Goal: Information Seeking & Learning: Learn about a topic

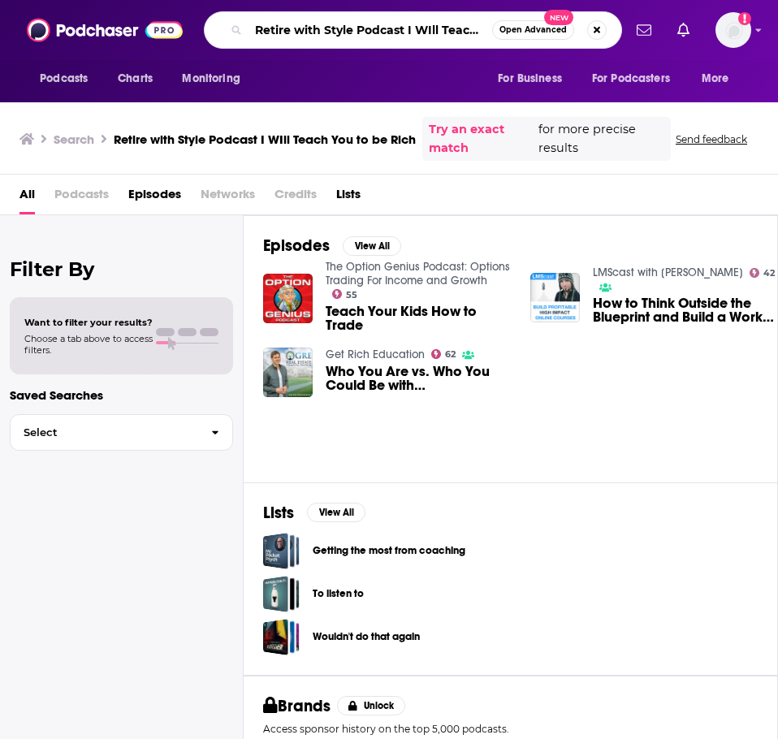
drag, startPoint x: 399, startPoint y: 30, endPoint x: 274, endPoint y: 30, distance: 125.0
click at [274, 30] on input "Retire with Style Podcast I WIll Teach You to be Rich" at bounding box center [370, 30] width 244 height 26
type input "I WIll Teach You to be Rich"
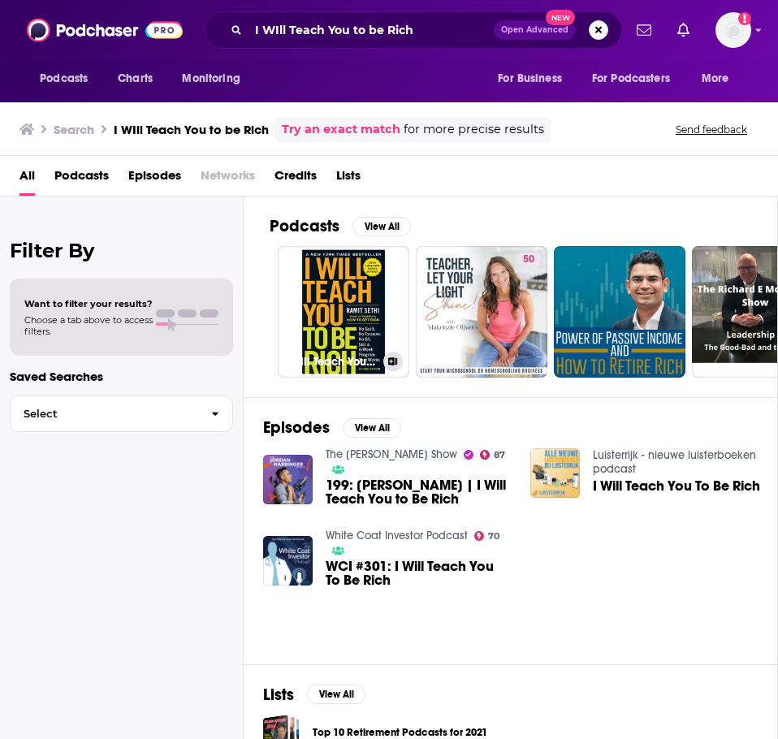
click at [352, 304] on link "I Will Teach You to Be Rich by [PERSON_NAME], Book Summary, Podcast, English" at bounding box center [343, 311] width 131 height 131
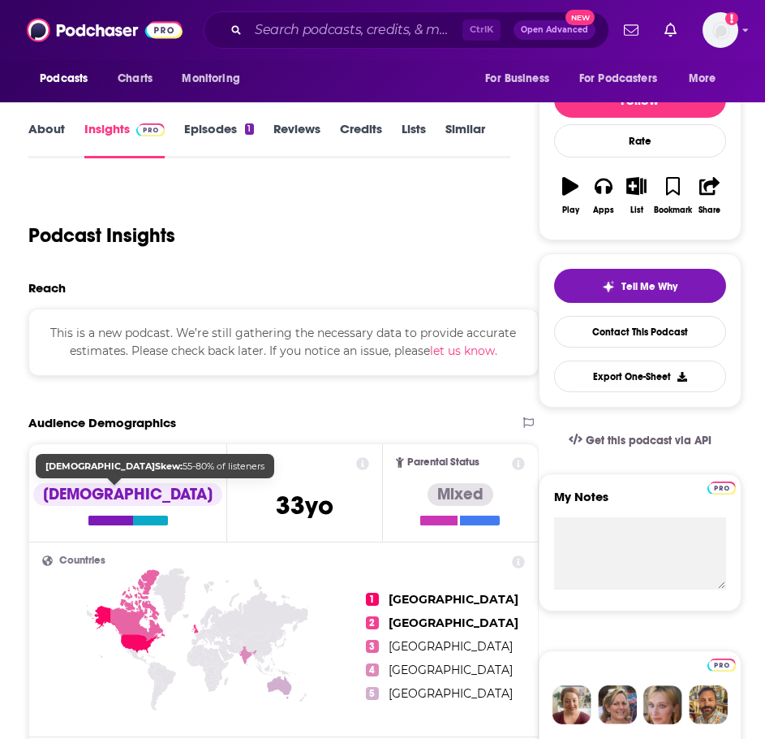
scroll to position [325, 0]
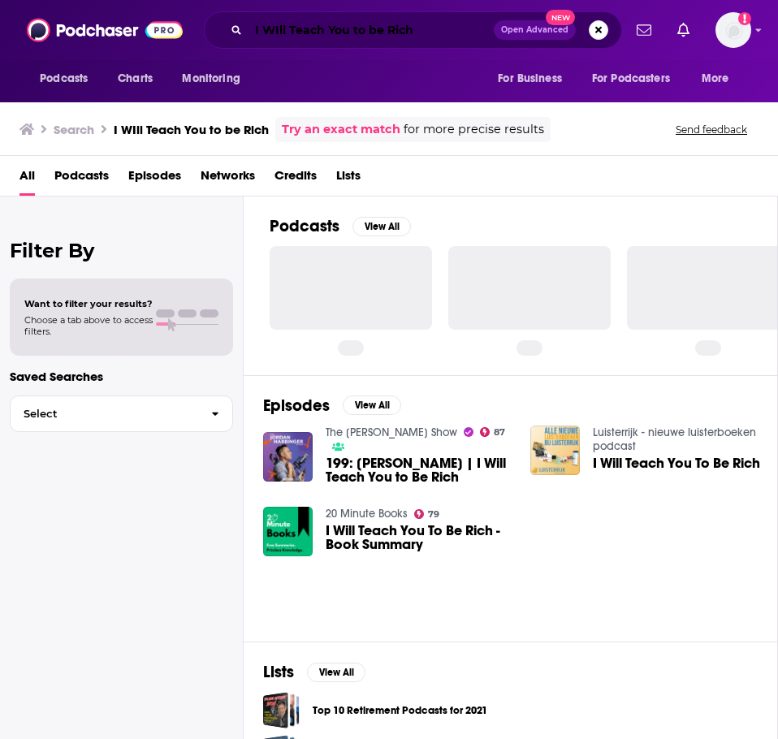
click at [356, 24] on input "I WIll Teach You to be Rich" at bounding box center [370, 30] width 245 height 26
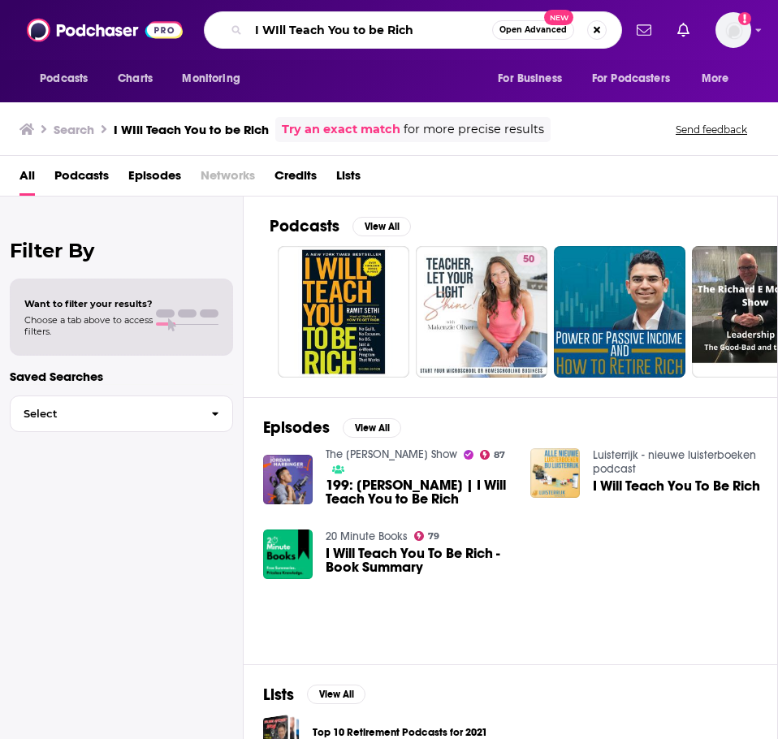
click at [356, 24] on input "I WIll Teach You to be Rich" at bounding box center [370, 30] width 244 height 26
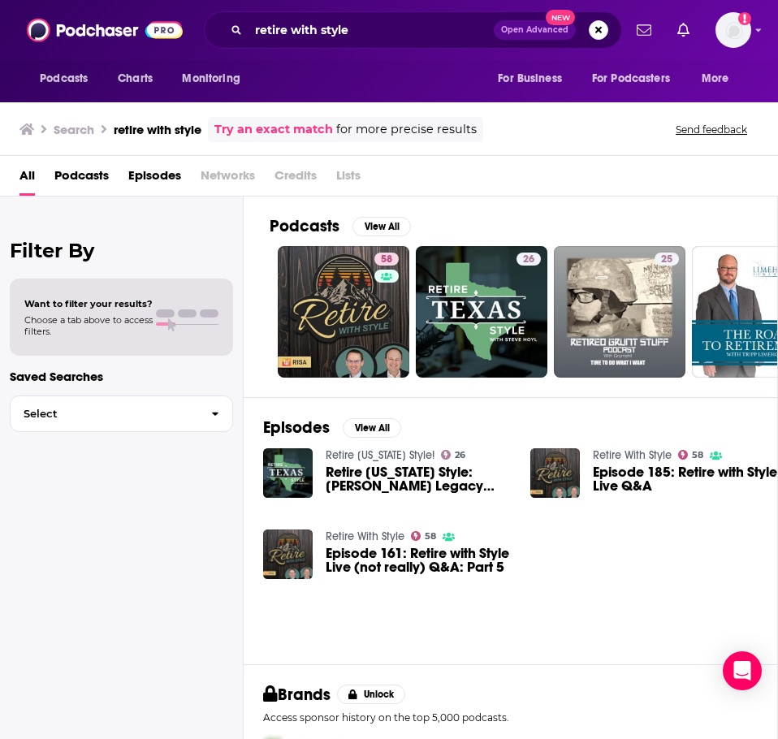
click at [350, 15] on div "retire with style Open Advanced New" at bounding box center [413, 29] width 418 height 37
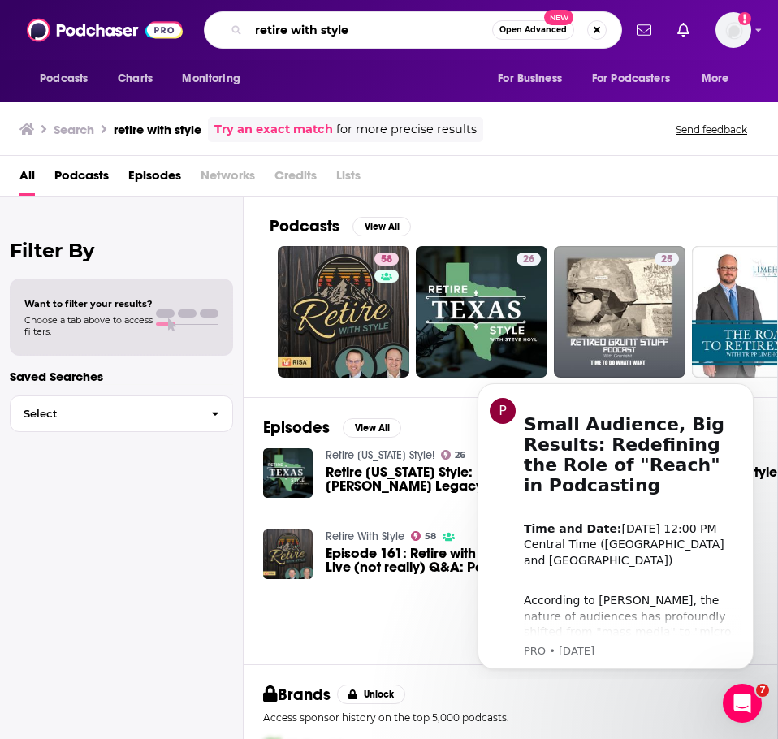
click at [358, 28] on input "retire with style" at bounding box center [370, 30] width 244 height 26
click at [352, 29] on input "retire with style" at bounding box center [370, 30] width 244 height 26
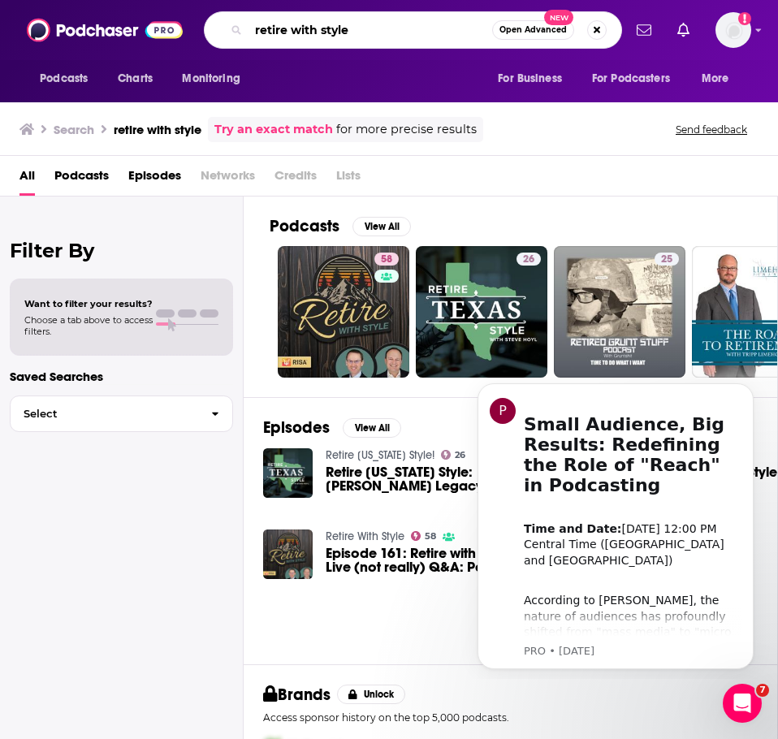
click at [352, 29] on input "retire with style" at bounding box center [370, 30] width 244 height 26
type input "[PERSON_NAME]"
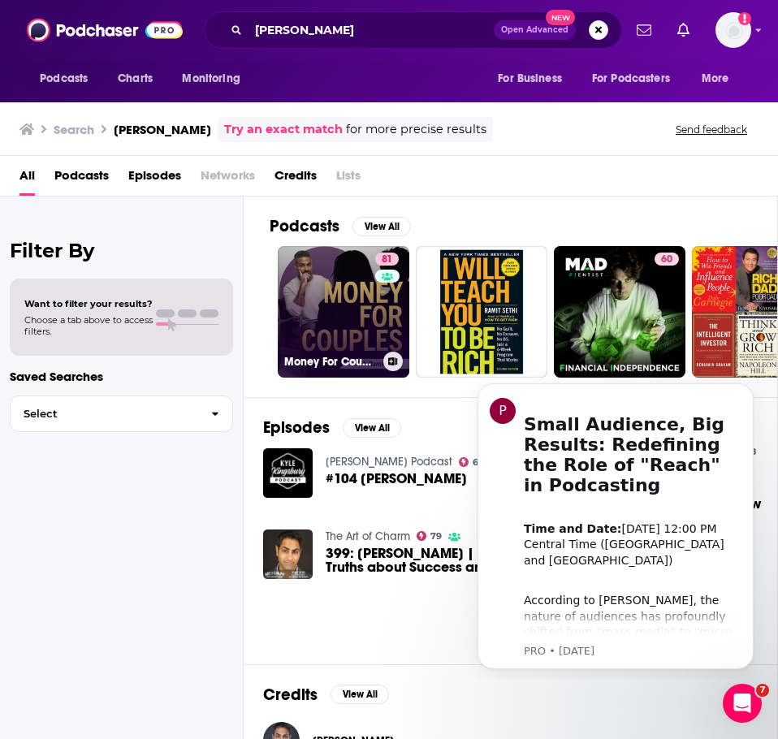
click at [372, 307] on link "81 Money For Couples with [PERSON_NAME]" at bounding box center [343, 311] width 131 height 131
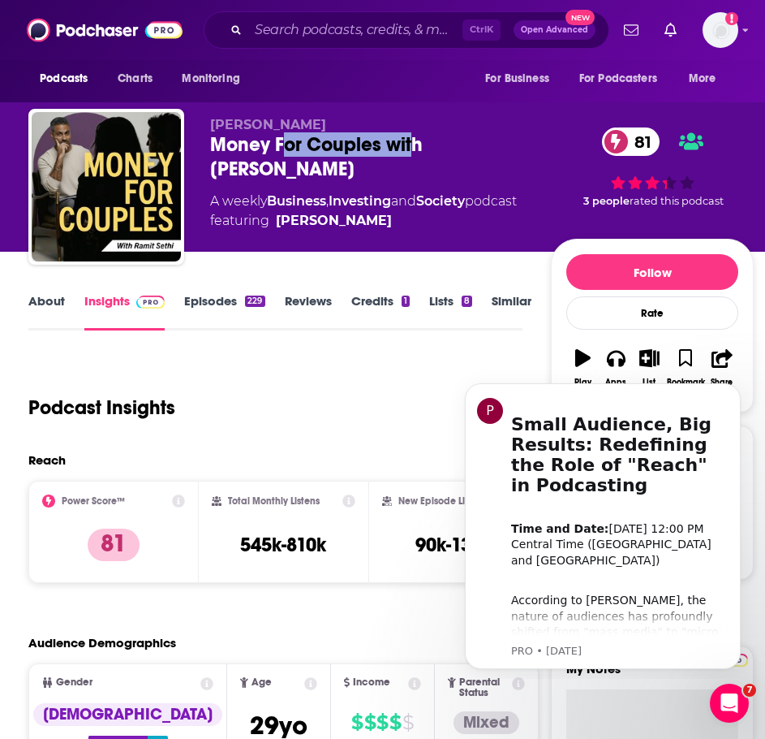
drag, startPoint x: 414, startPoint y: 146, endPoint x: 285, endPoint y: 140, distance: 129.2
click at [285, 140] on div "Money For Couples with [PERSON_NAME] 81" at bounding box center [380, 156] width 341 height 49
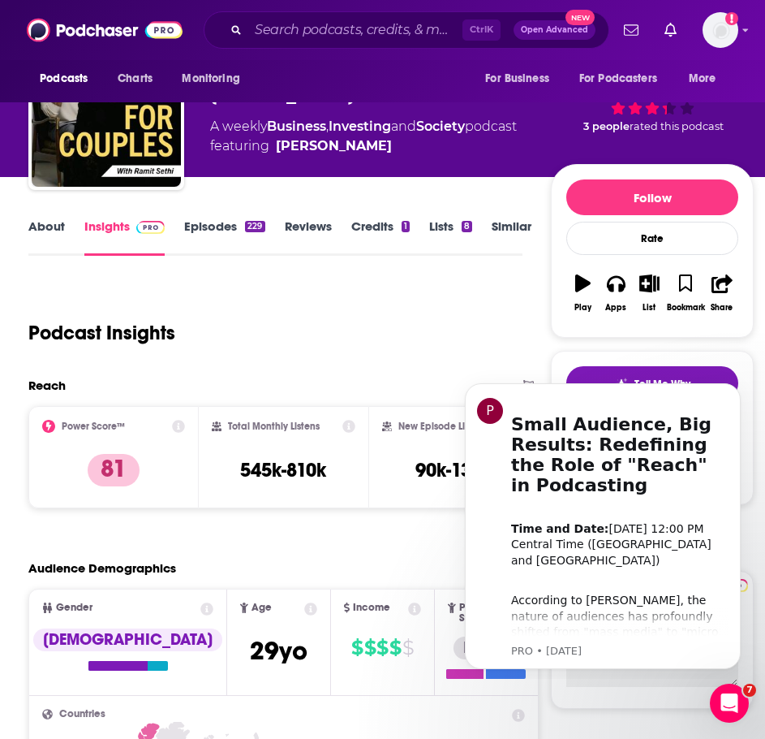
scroll to position [244, 0]
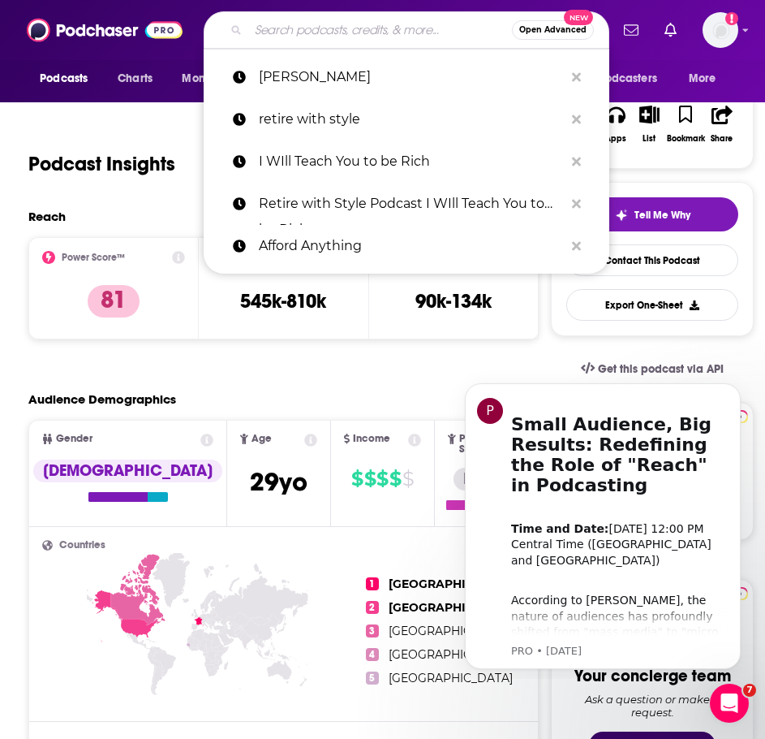
click at [383, 28] on input "Search podcasts, credits, & more..." at bounding box center [380, 30] width 264 height 26
paste input "Wealth actually podcast"
type input "Wealth actually podcast"
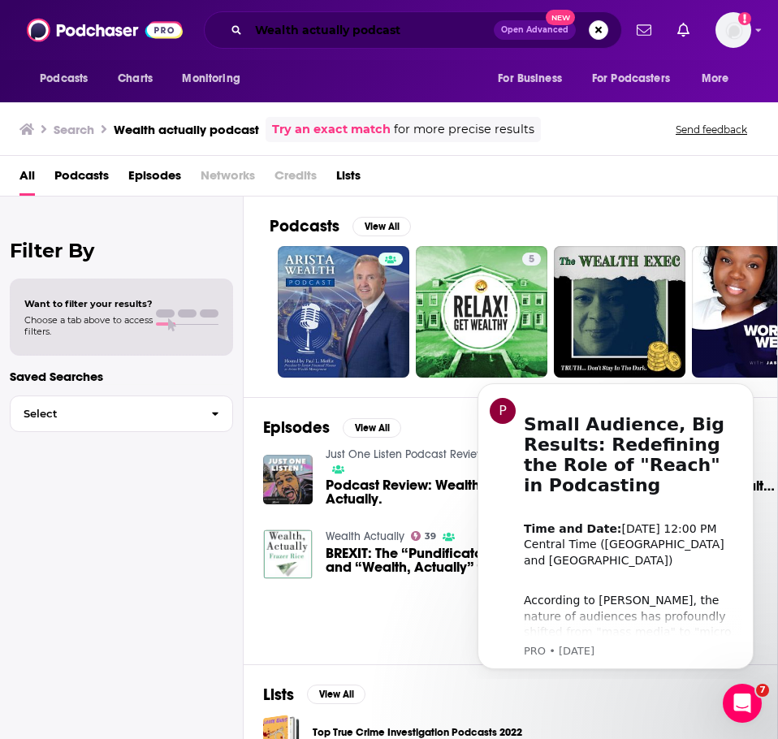
click at [369, 30] on input "Wealth actually podcast" at bounding box center [370, 30] width 245 height 26
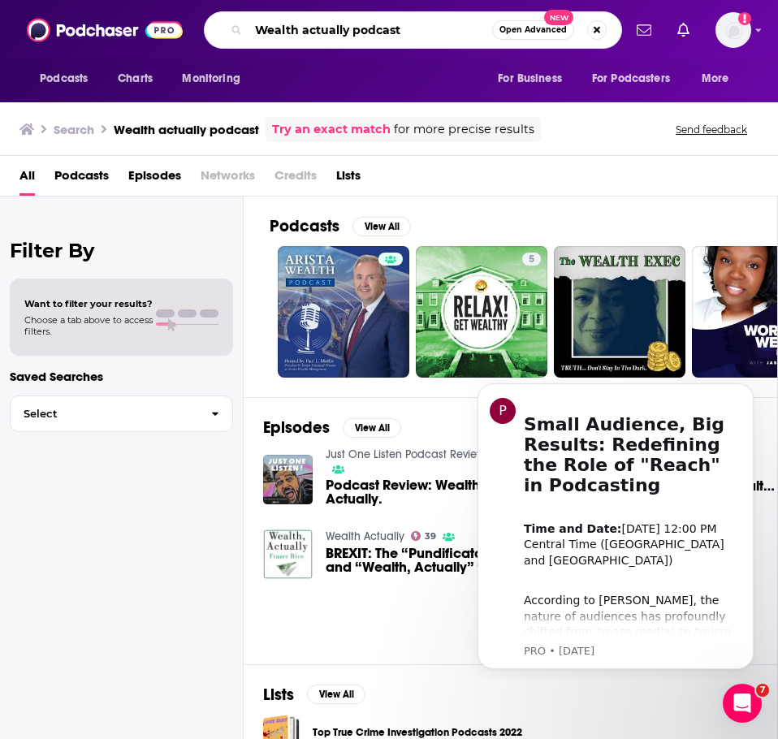
click at [369, 30] on input "Wealth actually podcast" at bounding box center [370, 30] width 244 height 26
paste input "The Big Picture Retirement P"
type input "The Big Picture Retirement Podcast"
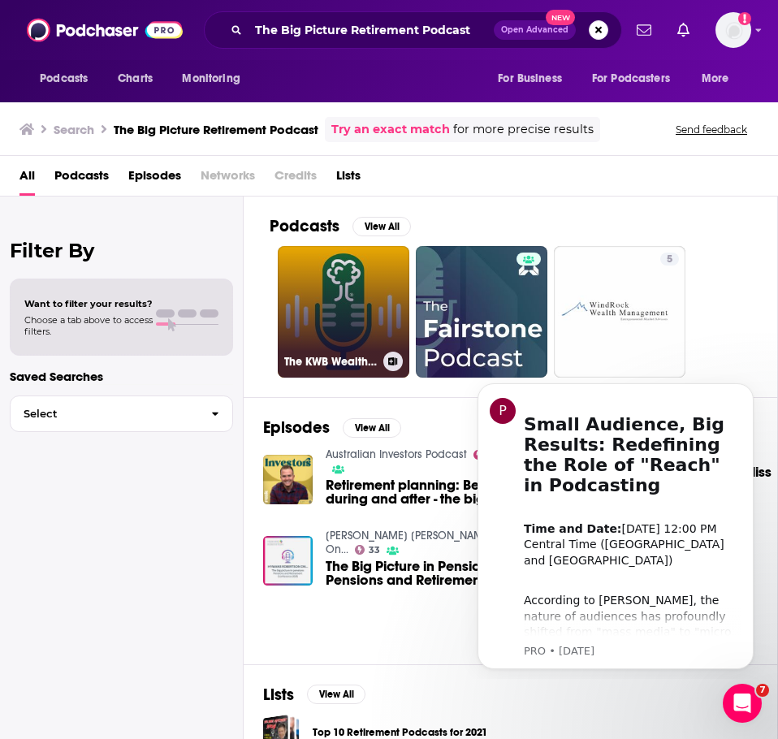
click at [336, 317] on link "The KWB Wealth Big Picture Podcast" at bounding box center [343, 311] width 131 height 131
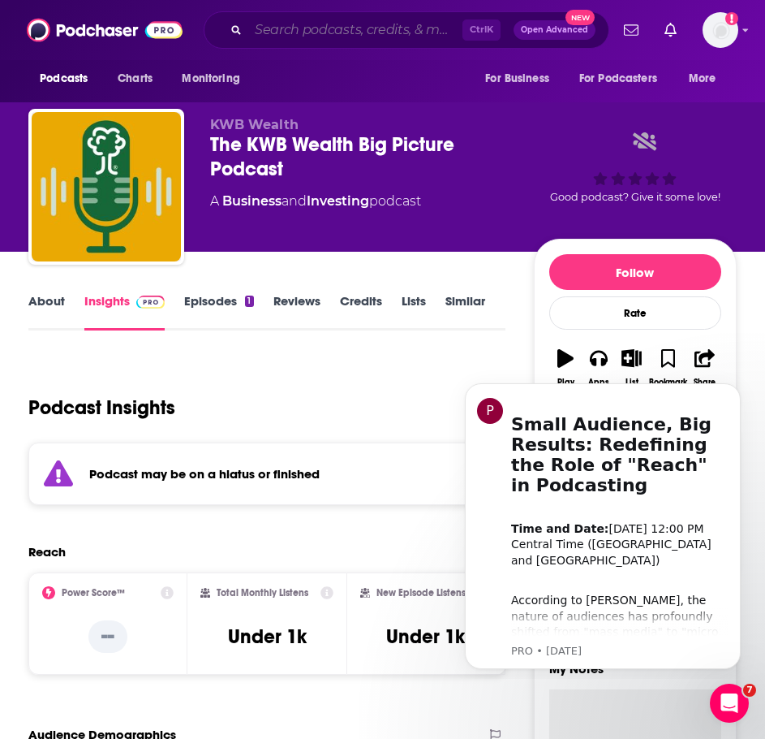
click at [421, 38] on input "Search podcasts, credits, & more..." at bounding box center [355, 30] width 214 height 26
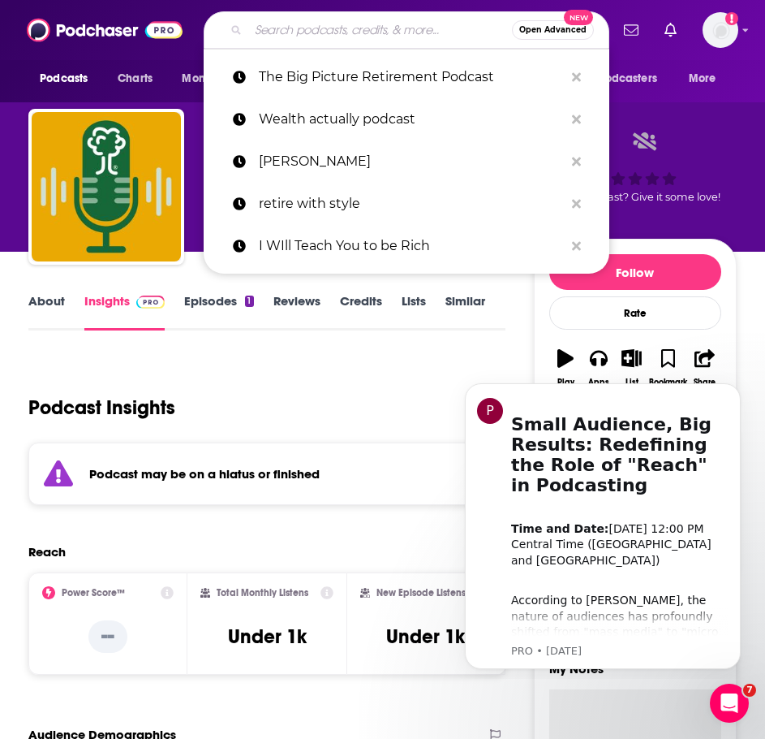
click at [421, 38] on input "Search podcasts, credits, & more..." at bounding box center [380, 30] width 264 height 26
paste input "Boldin Your Money Podcast"
type input "Boldin Your Money Podcast"
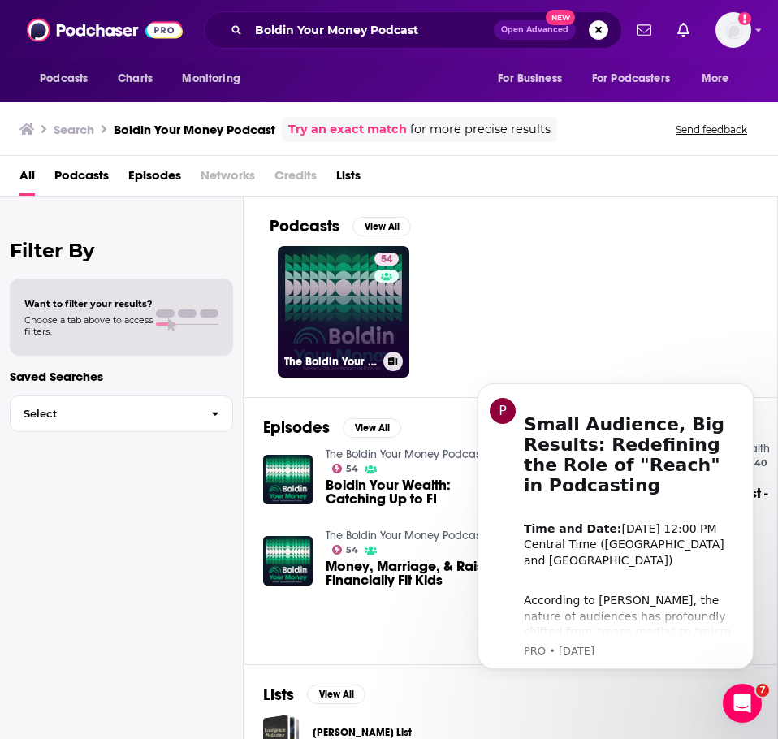
click at [326, 281] on link "54 The Boldin Your Money Podcast" at bounding box center [343, 311] width 131 height 131
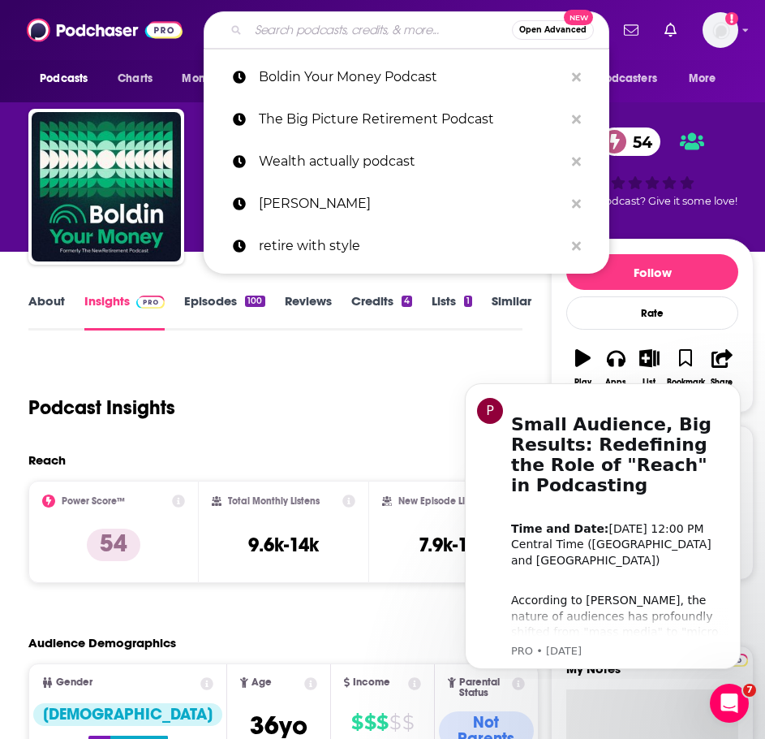
click at [394, 29] on input "Search podcasts, credits, & more..." at bounding box center [380, 30] width 264 height 26
paste input "Money without Math"
type input "Money without Math"
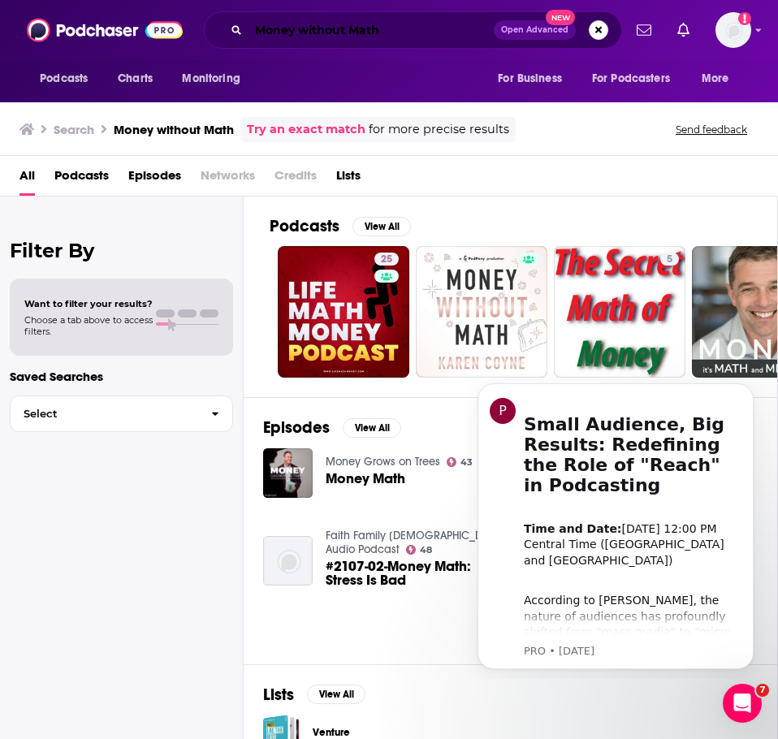
click at [317, 32] on input "Money without Math" at bounding box center [370, 30] width 245 height 26
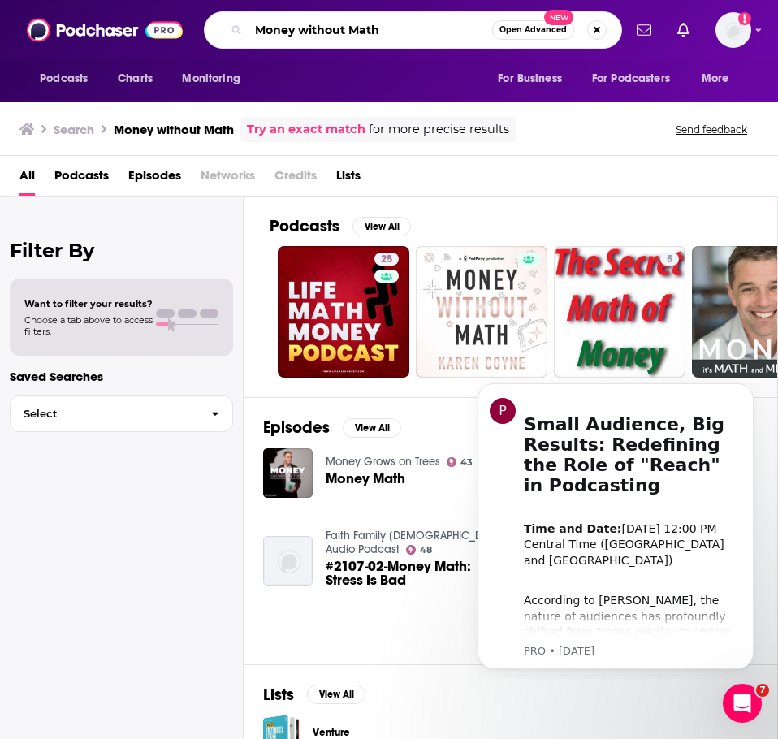
click at [317, 33] on input "Money without Math" at bounding box center [370, 30] width 244 height 26
paste input "Earn and Invest podcast"
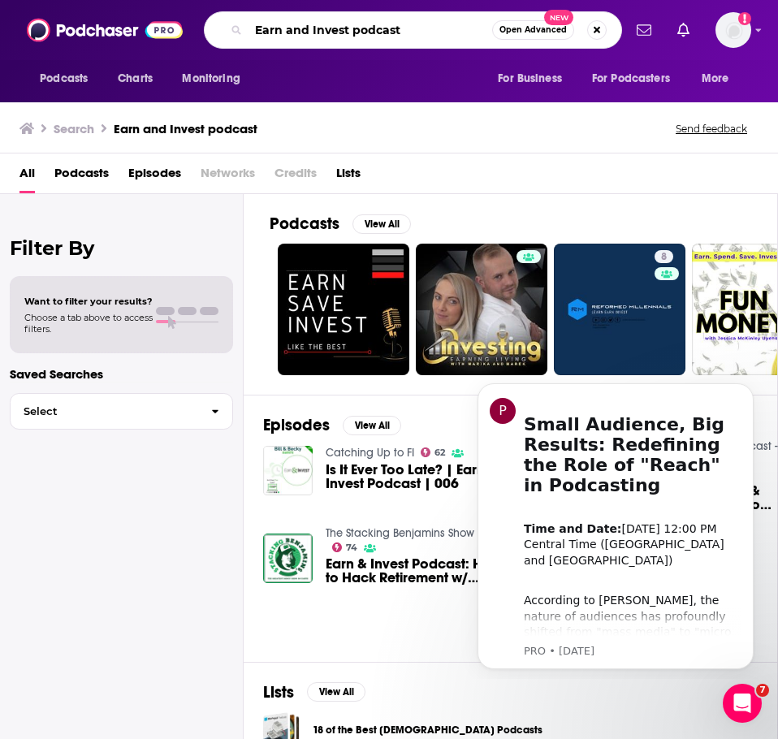
click at [310, 27] on input "Earn and Invest podcast" at bounding box center [370, 30] width 244 height 26
paste input "Catching up to FI"
type input "Catching up to FI"
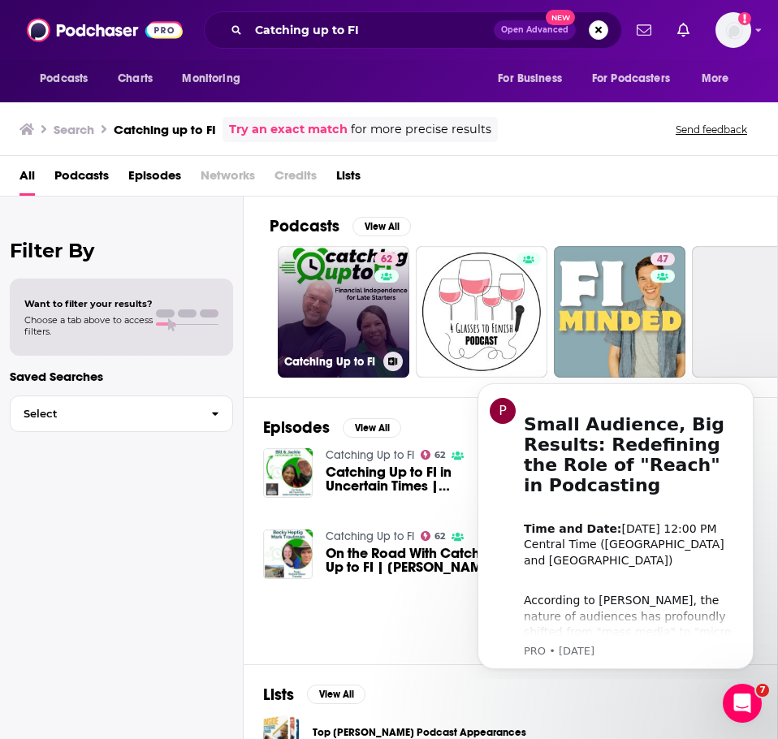
click at [386, 296] on div "62" at bounding box center [388, 301] width 28 height 99
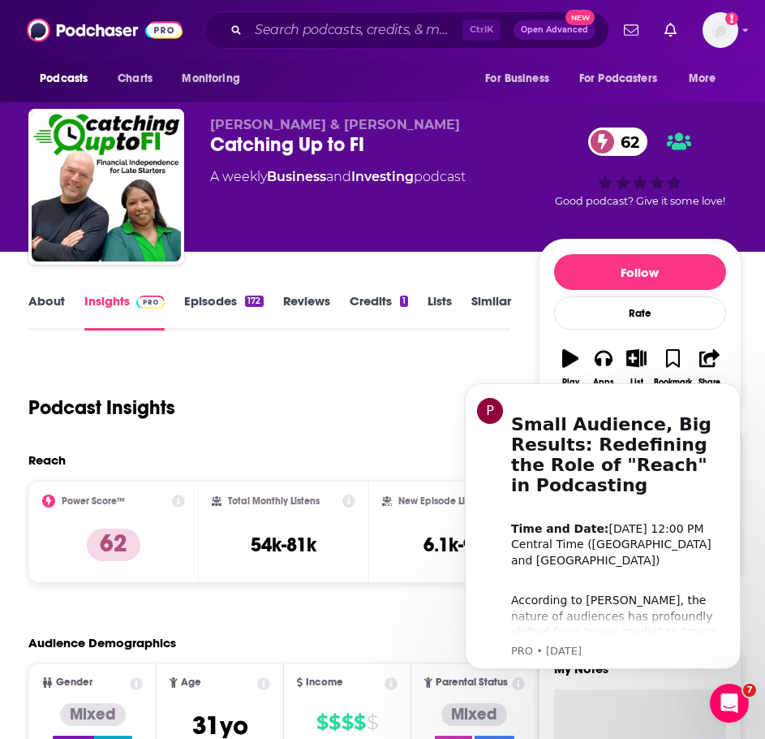
click at [325, 14] on div "Ctrl K Open Advanced New" at bounding box center [407, 29] width 406 height 37
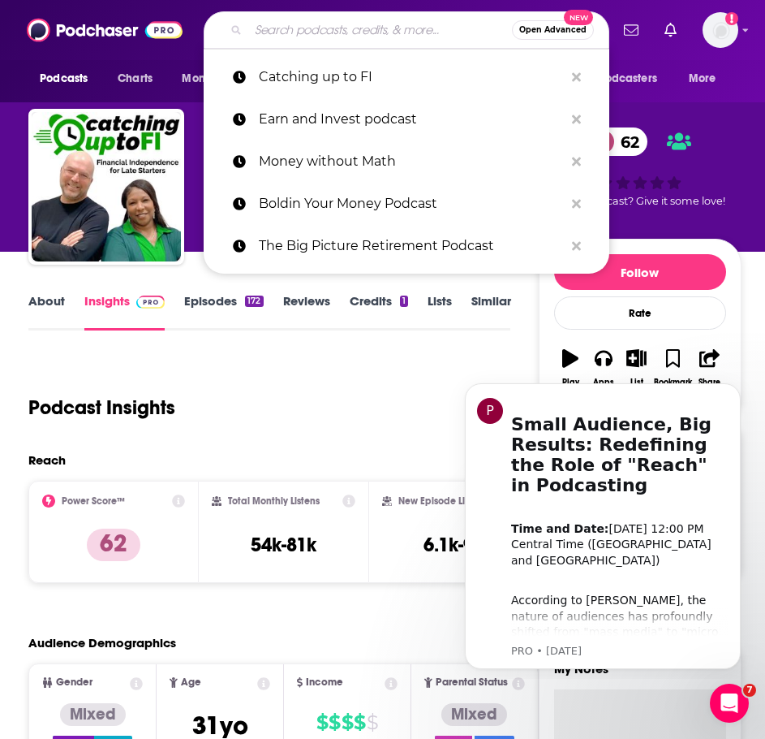
click at [326, 33] on input "Search podcasts, credits, & more..." at bounding box center [380, 30] width 264 height 26
paste input "Journey to launch (podcast)"
type input "Journey to launch (podcast)"
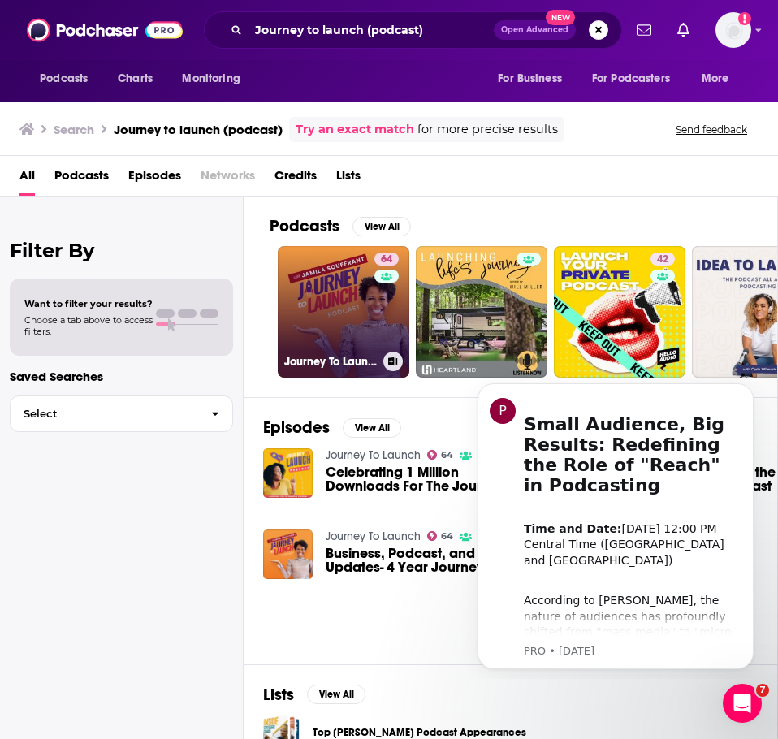
click at [352, 308] on link "64 Journey To Launch" at bounding box center [343, 311] width 131 height 131
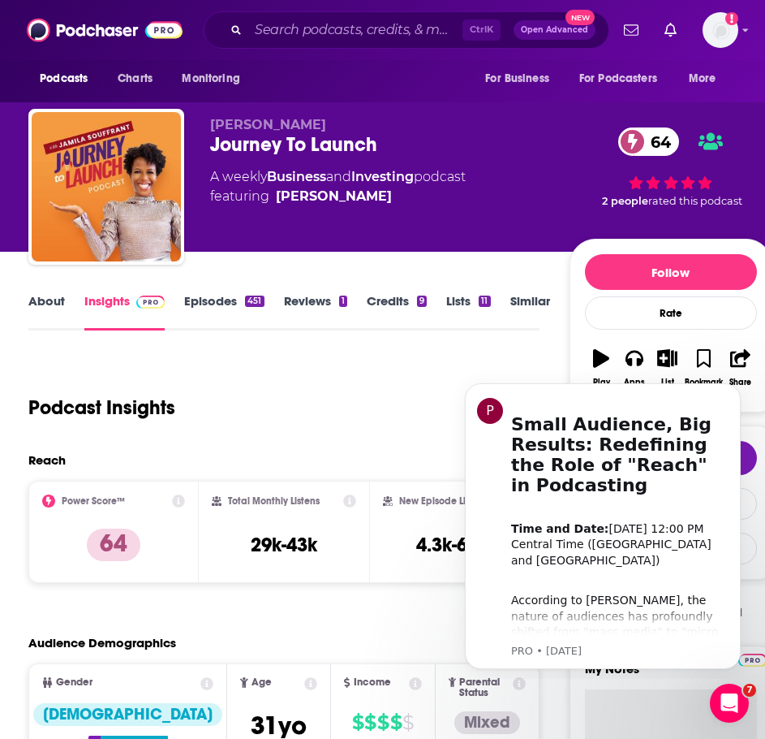
click at [58, 296] on link "About" at bounding box center [46, 311] width 37 height 37
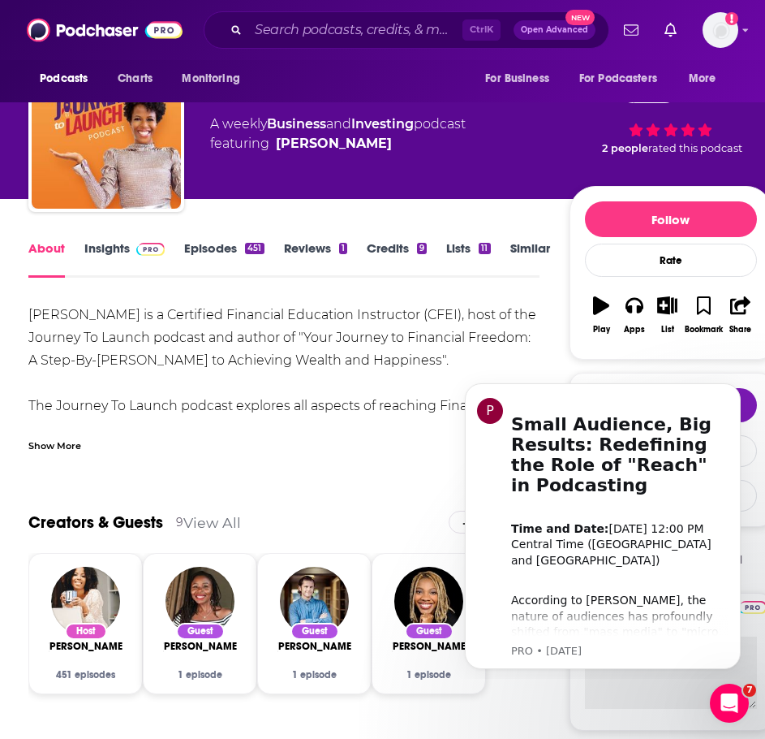
scroll to position [81, 0]
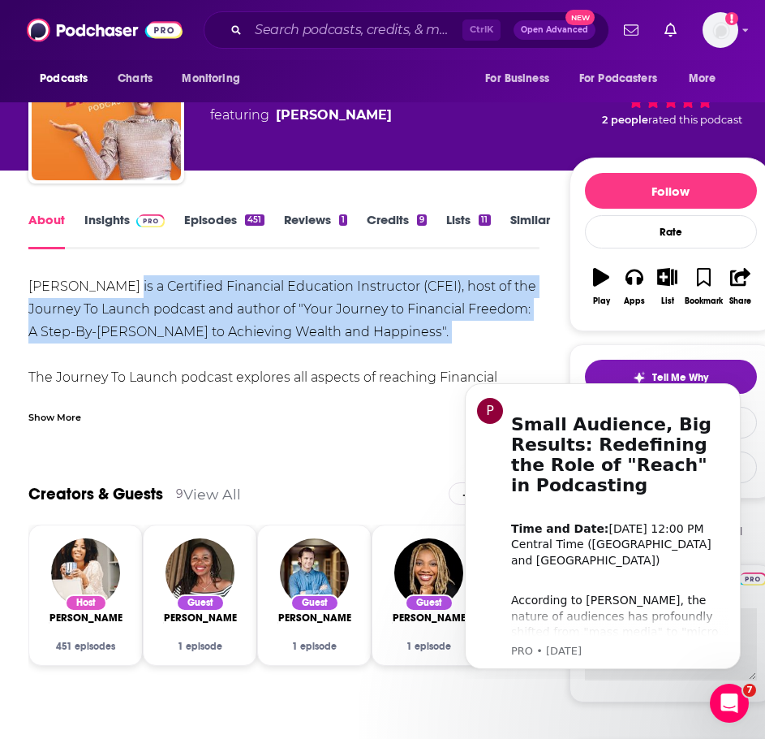
drag, startPoint x: 131, startPoint y: 344, endPoint x: 213, endPoint y: 362, distance: 83.9
click at [120, 288] on div "[PERSON_NAME] is a Certified Financial Education Instructor (CFEI), host of the…" at bounding box center [283, 479] width 511 height 409
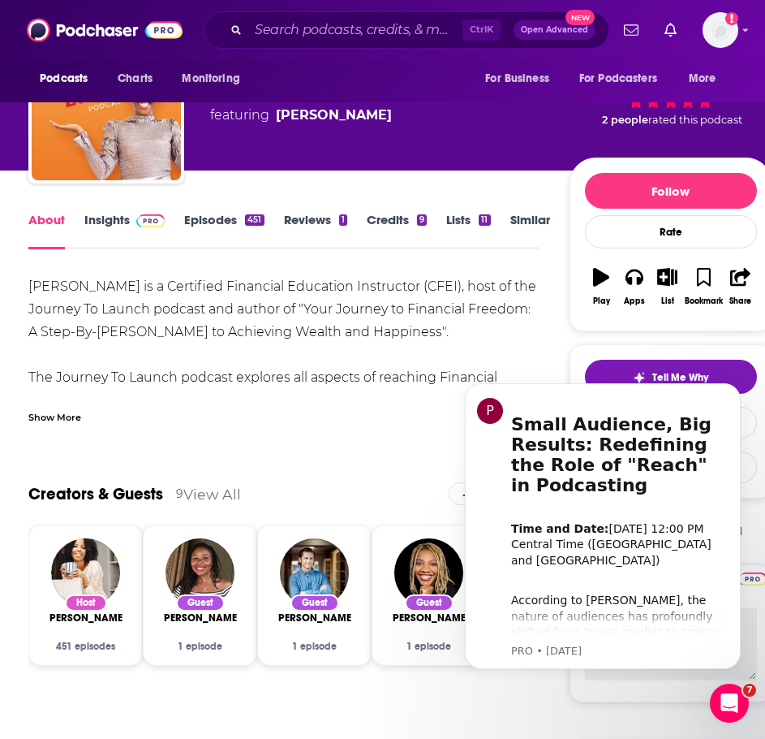
click at [265, 401] on div "Show More" at bounding box center [283, 411] width 511 height 28
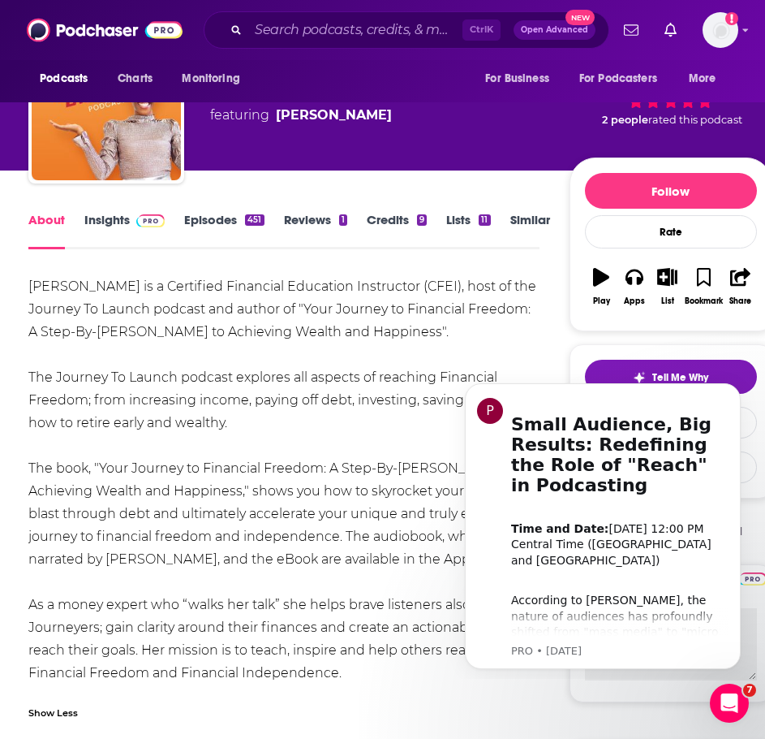
scroll to position [162, 0]
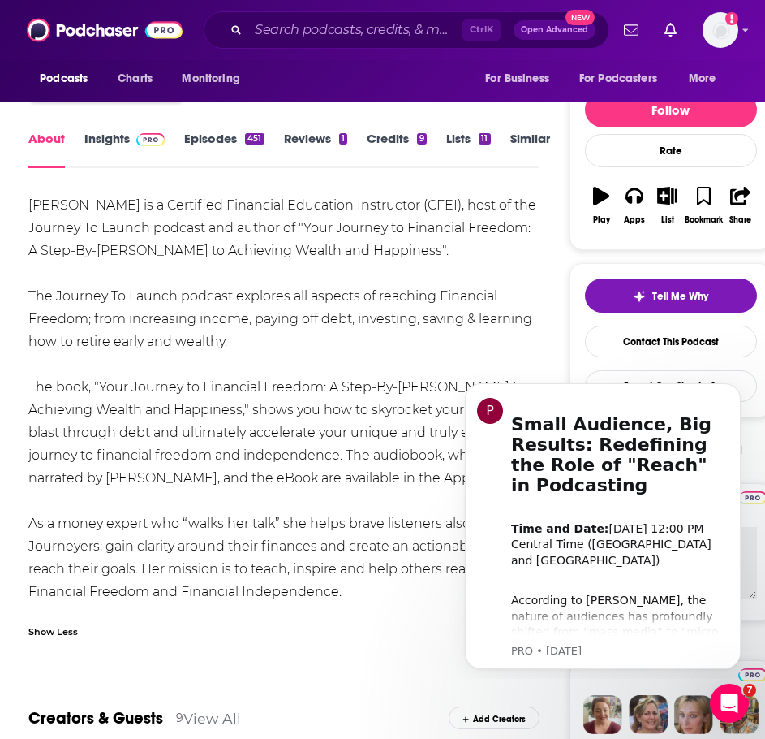
drag, startPoint x: 269, startPoint y: 346, endPoint x: 206, endPoint y: 263, distance: 103.7
click at [206, 263] on div "[PERSON_NAME] is a Certified Financial Education Instructor (CFEI), host of the…" at bounding box center [283, 398] width 511 height 409
click at [320, 366] on div "[PERSON_NAME] is a Certified Financial Education Instructor (CFEI), host of the…" at bounding box center [283, 398] width 511 height 409
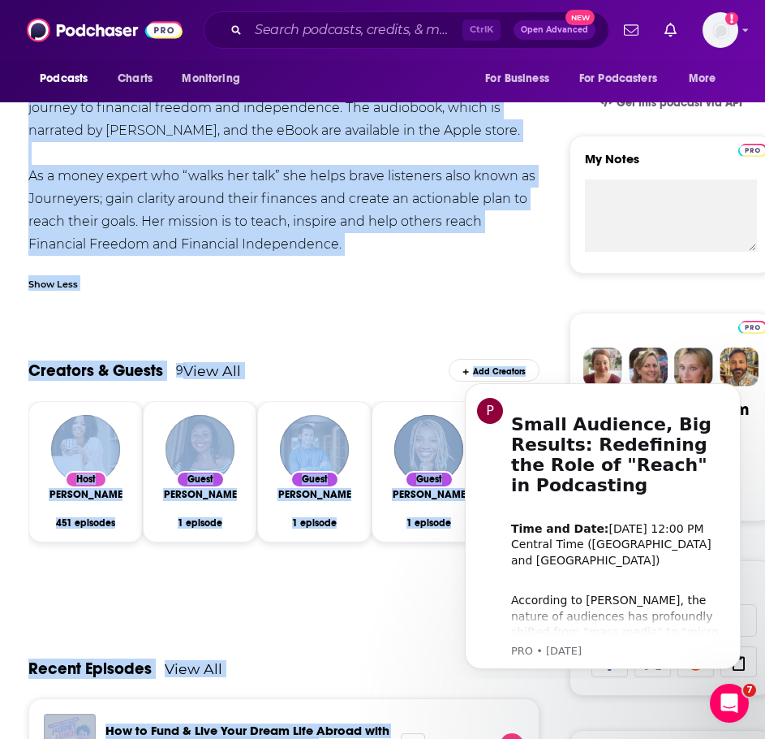
scroll to position [635, 0]
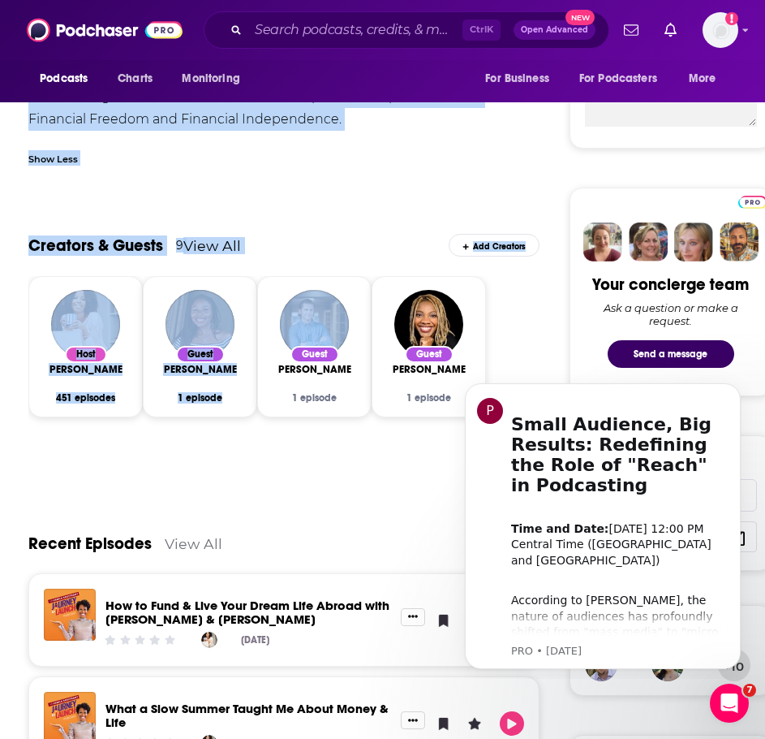
drag, startPoint x: 263, startPoint y: 325, endPoint x: 349, endPoint y: 335, distance: 86.7
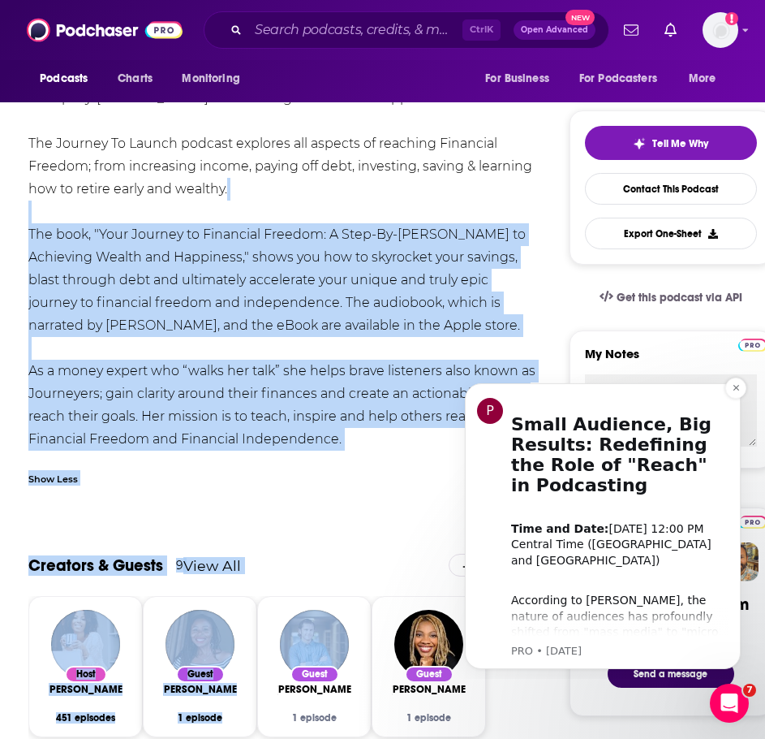
scroll to position [310, 0]
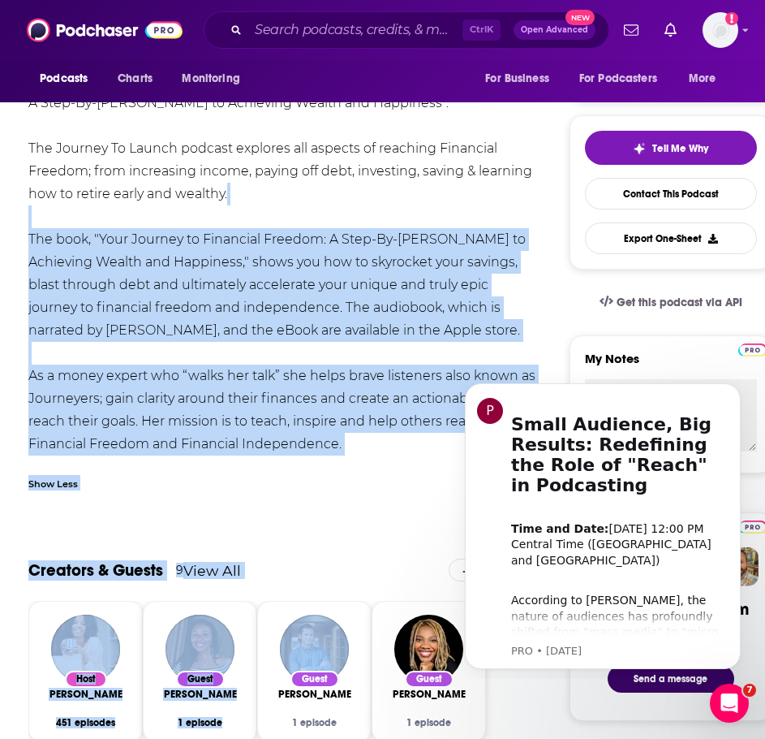
click at [190, 265] on div "[PERSON_NAME] is a Certified Financial Education Instructor (CFEI), host of the…" at bounding box center [283, 250] width 511 height 409
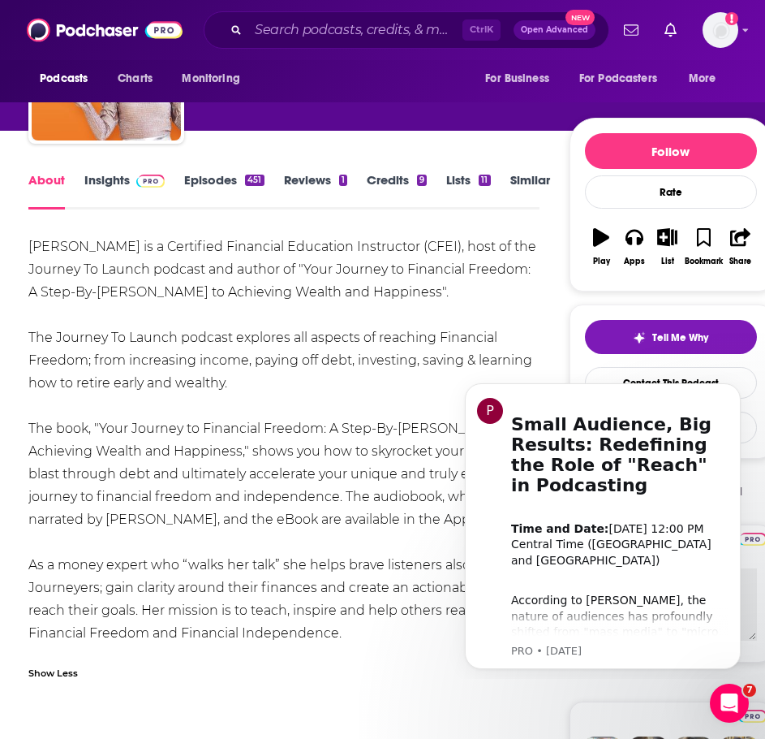
scroll to position [0, 0]
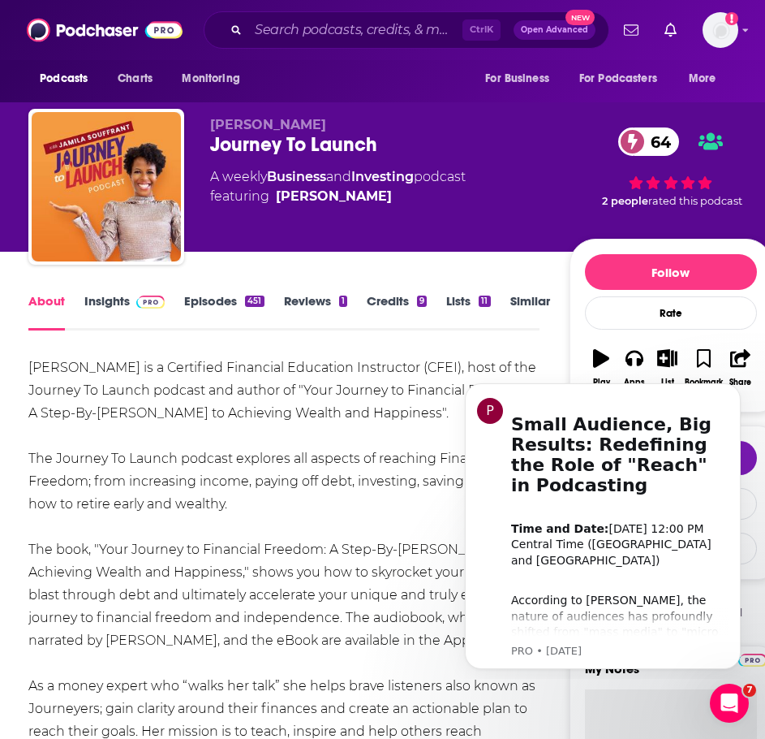
click at [101, 308] on link "Insights" at bounding box center [124, 311] width 80 height 37
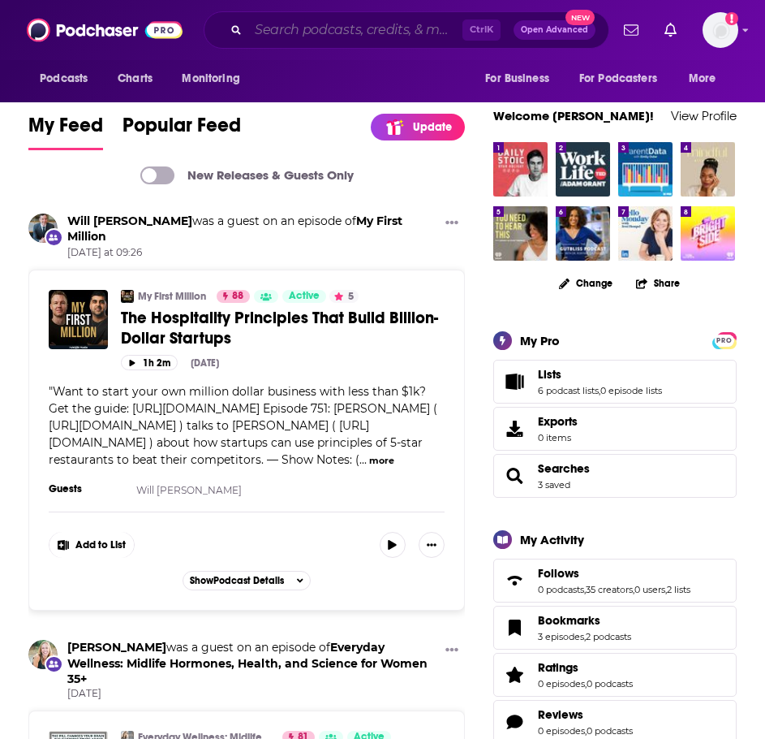
click at [380, 32] on input "Search podcasts, credits, & more..." at bounding box center [355, 30] width 214 height 26
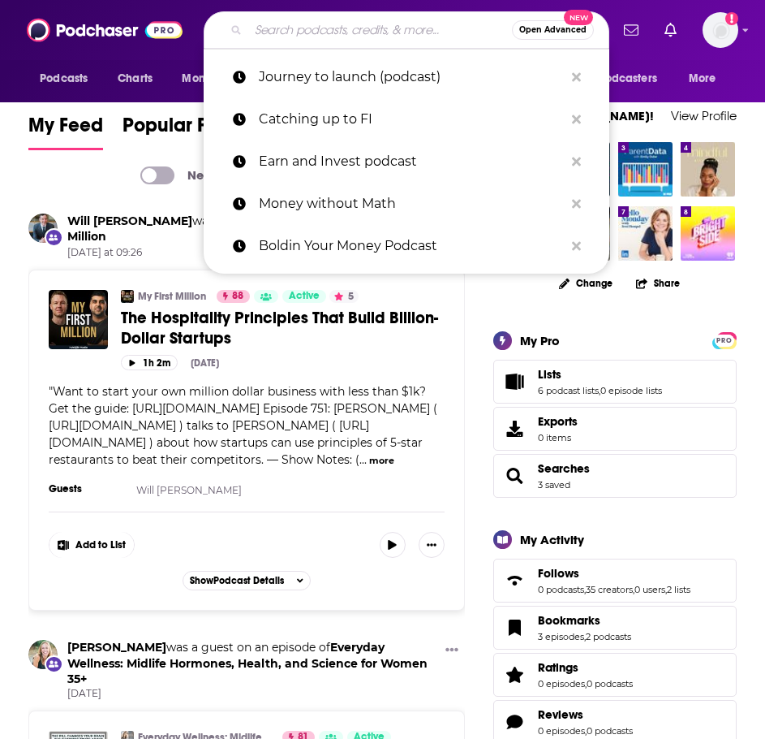
paste input "David Propson Benjamin Shull Oyin Adedoyin Veronica Dagher"
type input "David Propson Benjamin Shull Oyin Adedoyin Veronica Dagher"
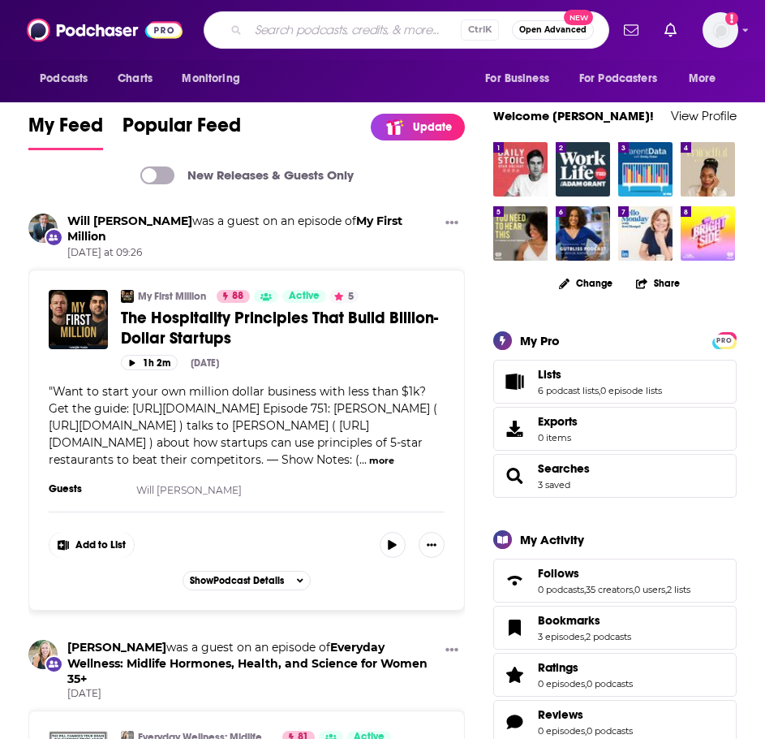
click at [377, 23] on input "Search podcasts, credits, & more..." at bounding box center [354, 30] width 213 height 26
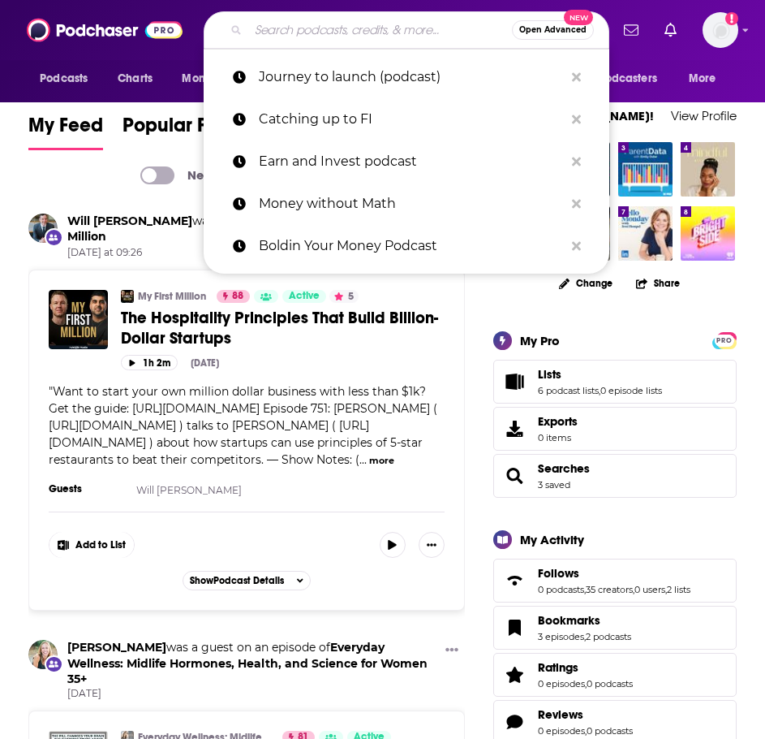
paste input "BIGGER POCKETS MONEY PODCAST"
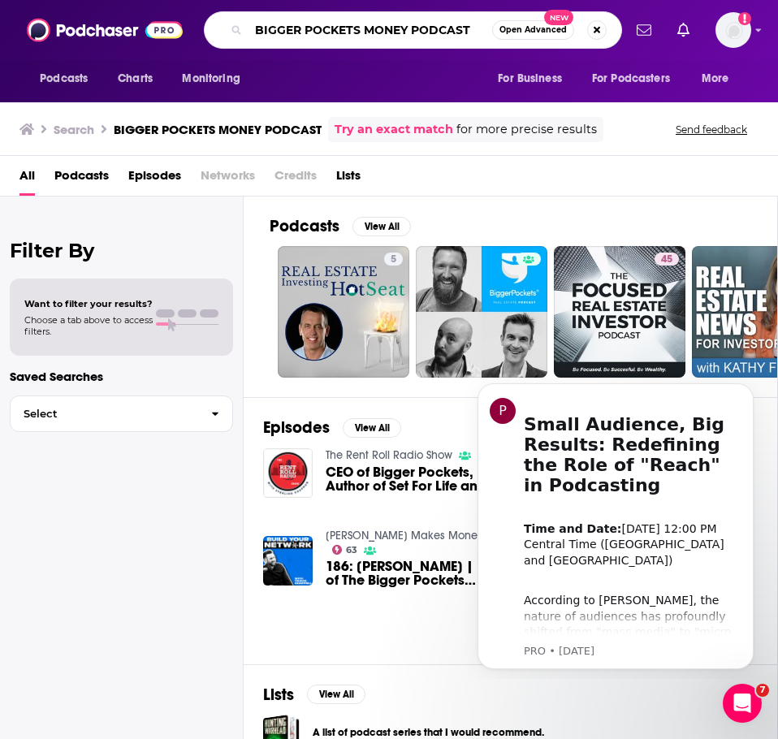
click at [429, 37] on input "BIGGER POCKETS MONEY PODCAST" at bounding box center [370, 30] width 244 height 26
click at [430, 37] on input "BIGGER POCKETS MONEY PODCAST" at bounding box center [370, 30] width 244 height 26
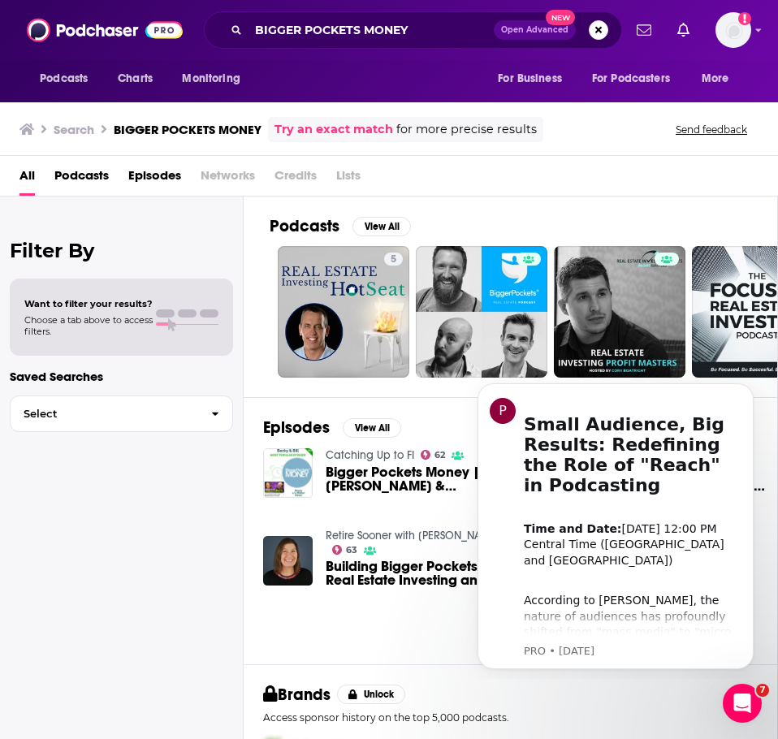
drag, startPoint x: 381, startPoint y: 5, endPoint x: 374, endPoint y: 15, distance: 11.7
click at [381, 5] on div "Podcasts Charts Monitoring BIGGER POCKETS MONEY Open Advanced New For Business …" at bounding box center [389, 30] width 778 height 60
click at [374, 15] on div "BIGGER POCKETS MONEY Open Advanced New" at bounding box center [413, 29] width 418 height 37
drag, startPoint x: 374, startPoint y: 15, endPoint x: 379, endPoint y: 24, distance: 10.9
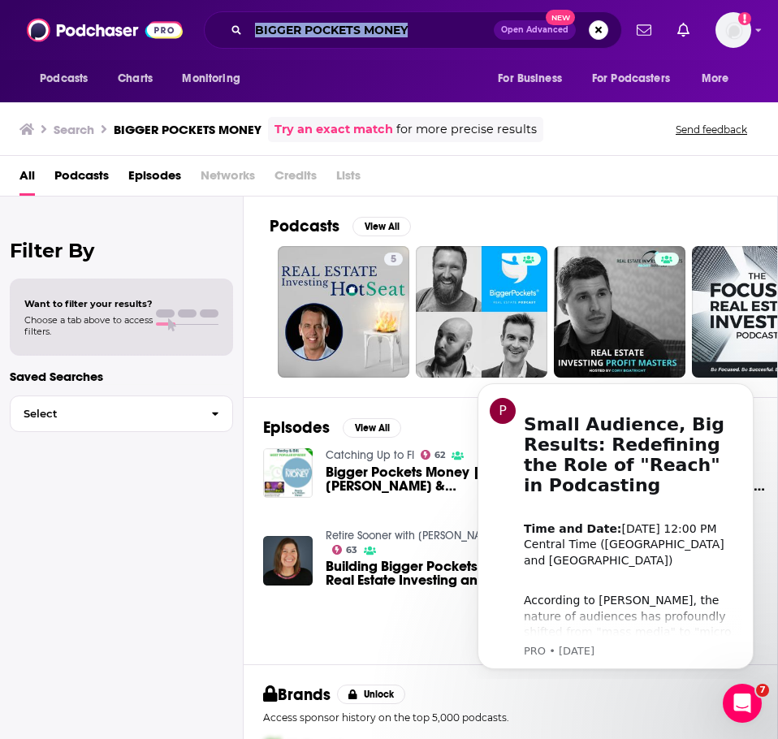
click at [374, 19] on div "BIGGER POCKETS MONEY Open Advanced New" at bounding box center [413, 29] width 418 height 37
click at [379, 24] on input "BIGGER POCKETS MONEY" at bounding box center [370, 30] width 245 height 26
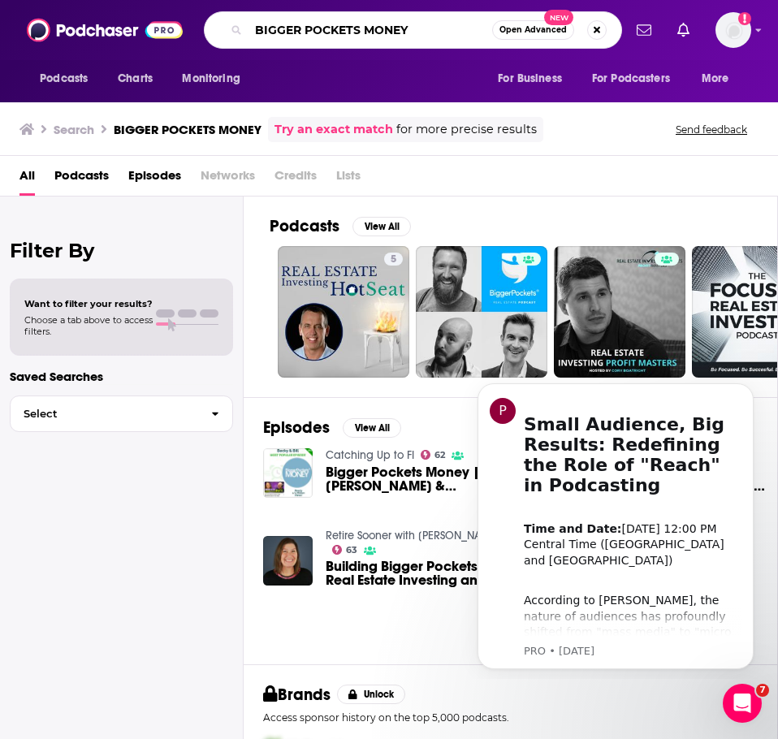
click at [379, 24] on input "BIGGER POCKETS MONEY" at bounding box center [370, 30] width 244 height 26
paste input "EVERYDAY MILLIONAIRE"
type input "EVERYDAY MILLIONAIRE"
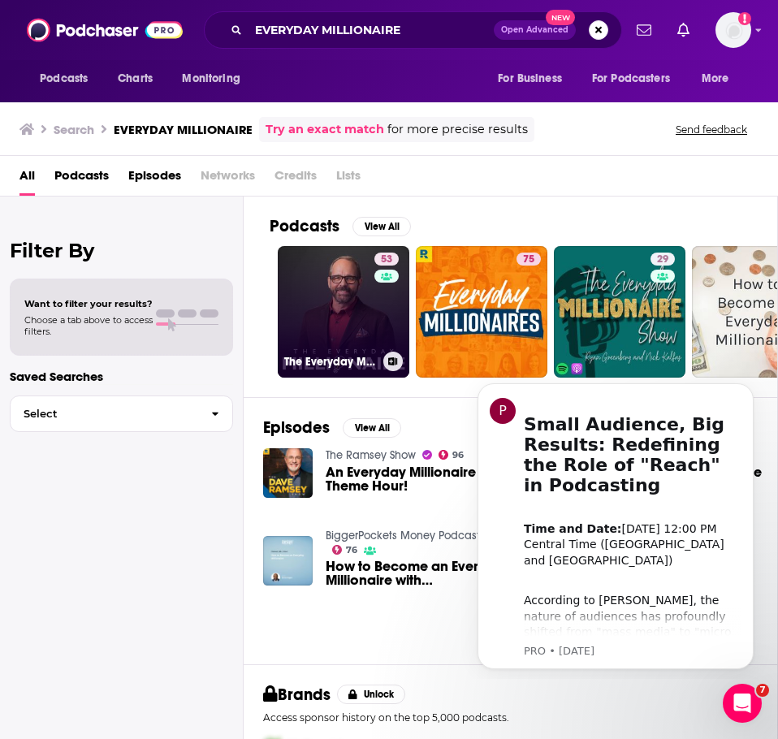
click at [355, 325] on link "53 The Everyday Millionaire" at bounding box center [343, 311] width 131 height 131
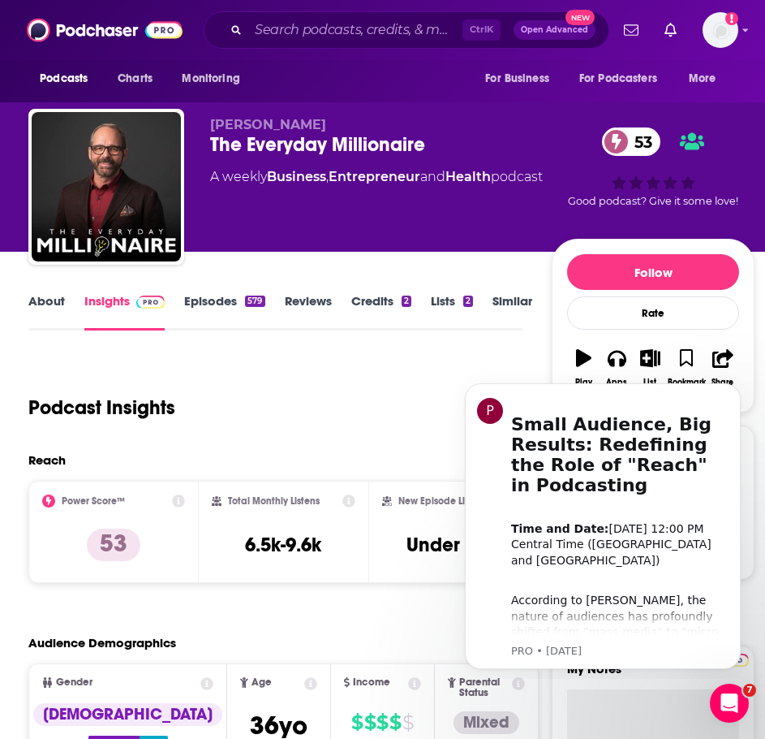
click at [54, 303] on link "About" at bounding box center [46, 311] width 37 height 37
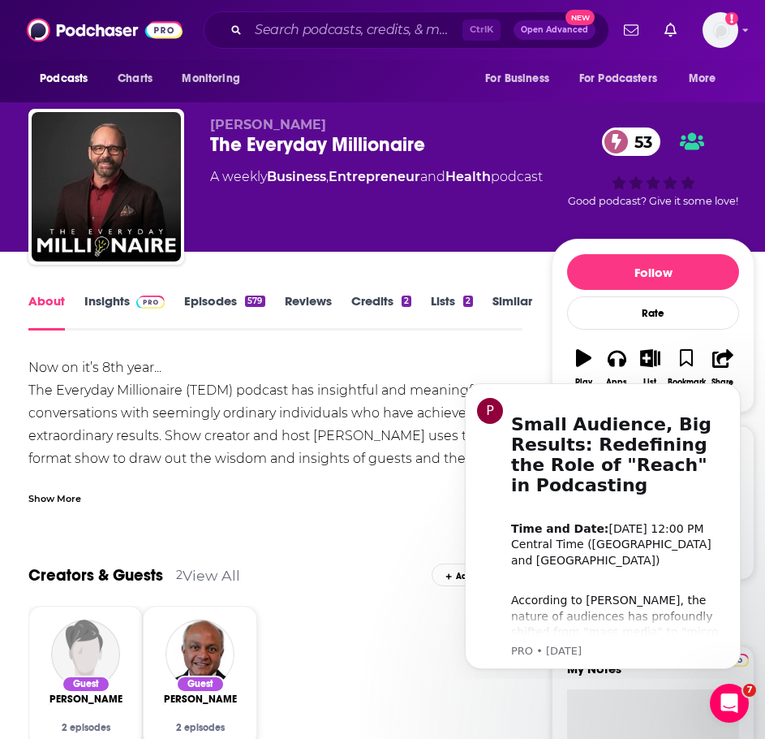
click at [371, 12] on div "Ctrl K Open Advanced New" at bounding box center [407, 29] width 406 height 37
click at [371, 26] on input "Search podcasts, credits, & more..." at bounding box center [355, 30] width 214 height 26
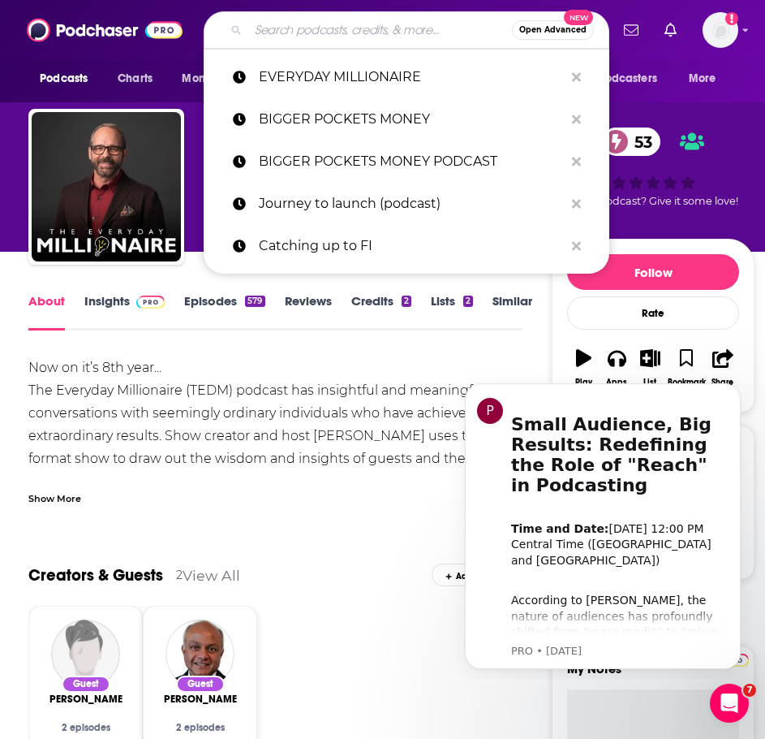
click at [371, 26] on input "Search podcasts, credits, & more..." at bounding box center [380, 30] width 264 height 26
paste input "EVERYONE'S TALKIN' MONEY"
type input "EVERYONE'S TALKIN' MONEY"
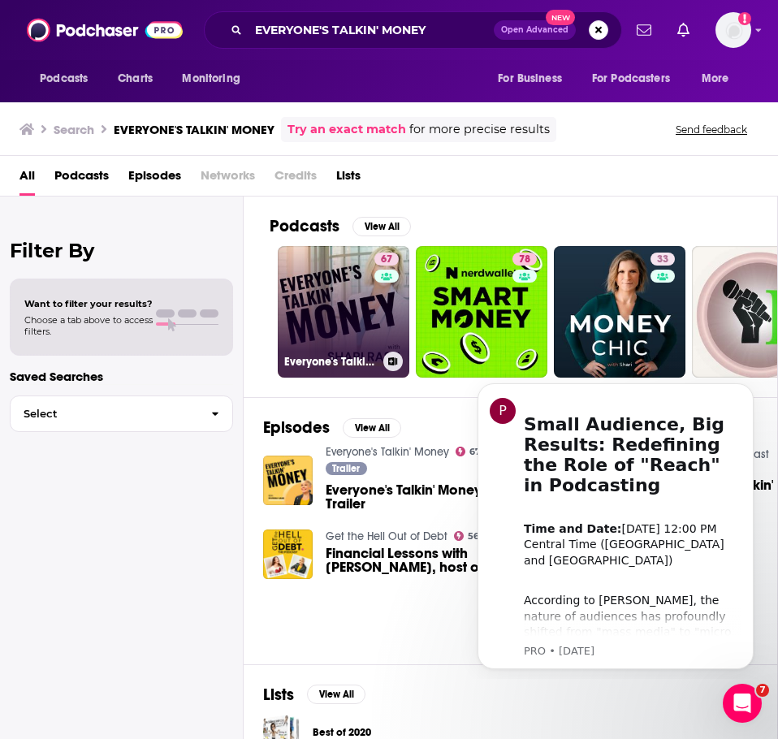
click at [355, 322] on link "67 Everyone's Talkin' Money" at bounding box center [343, 311] width 131 height 131
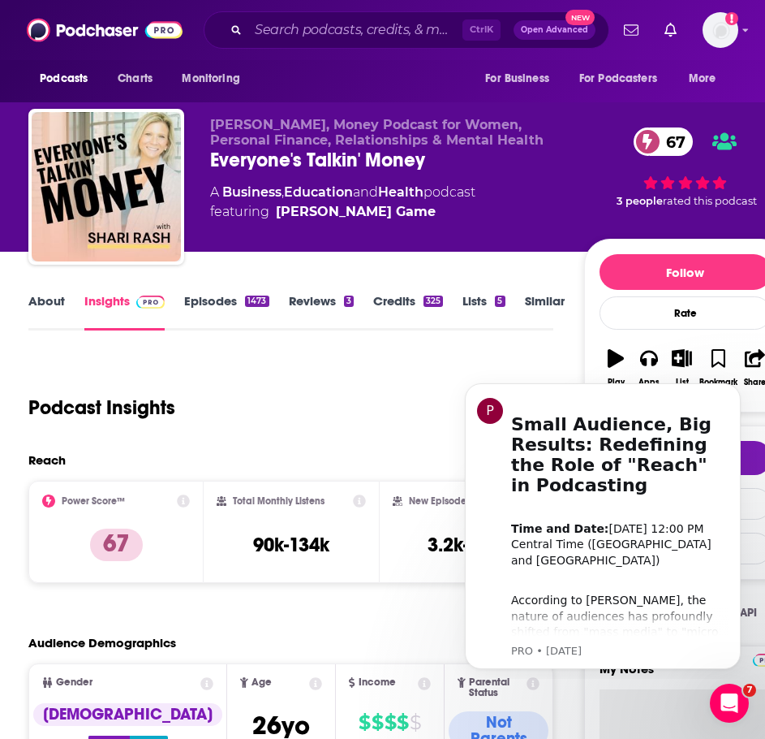
click at [54, 304] on link "About" at bounding box center [46, 311] width 37 height 37
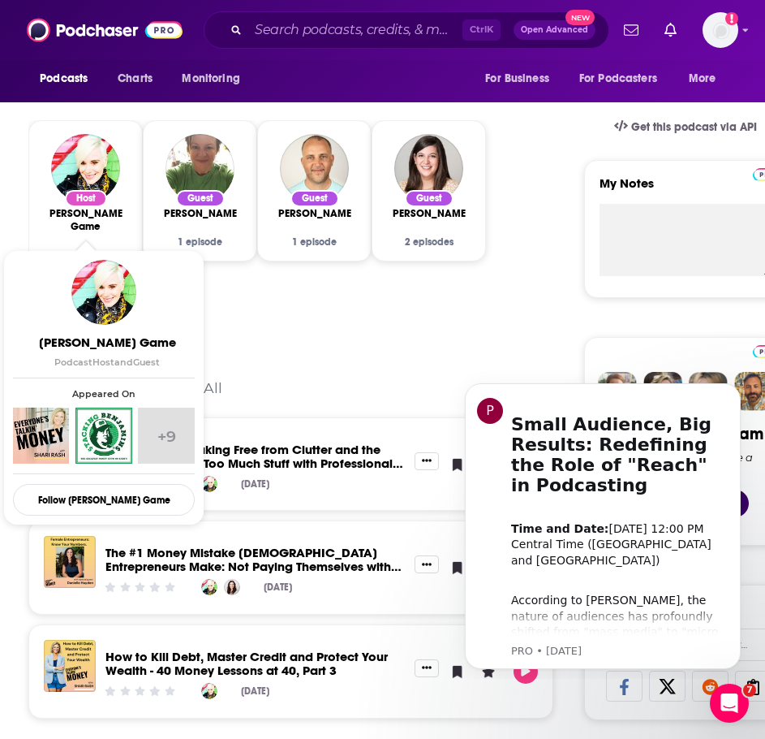
scroll to position [649, 0]
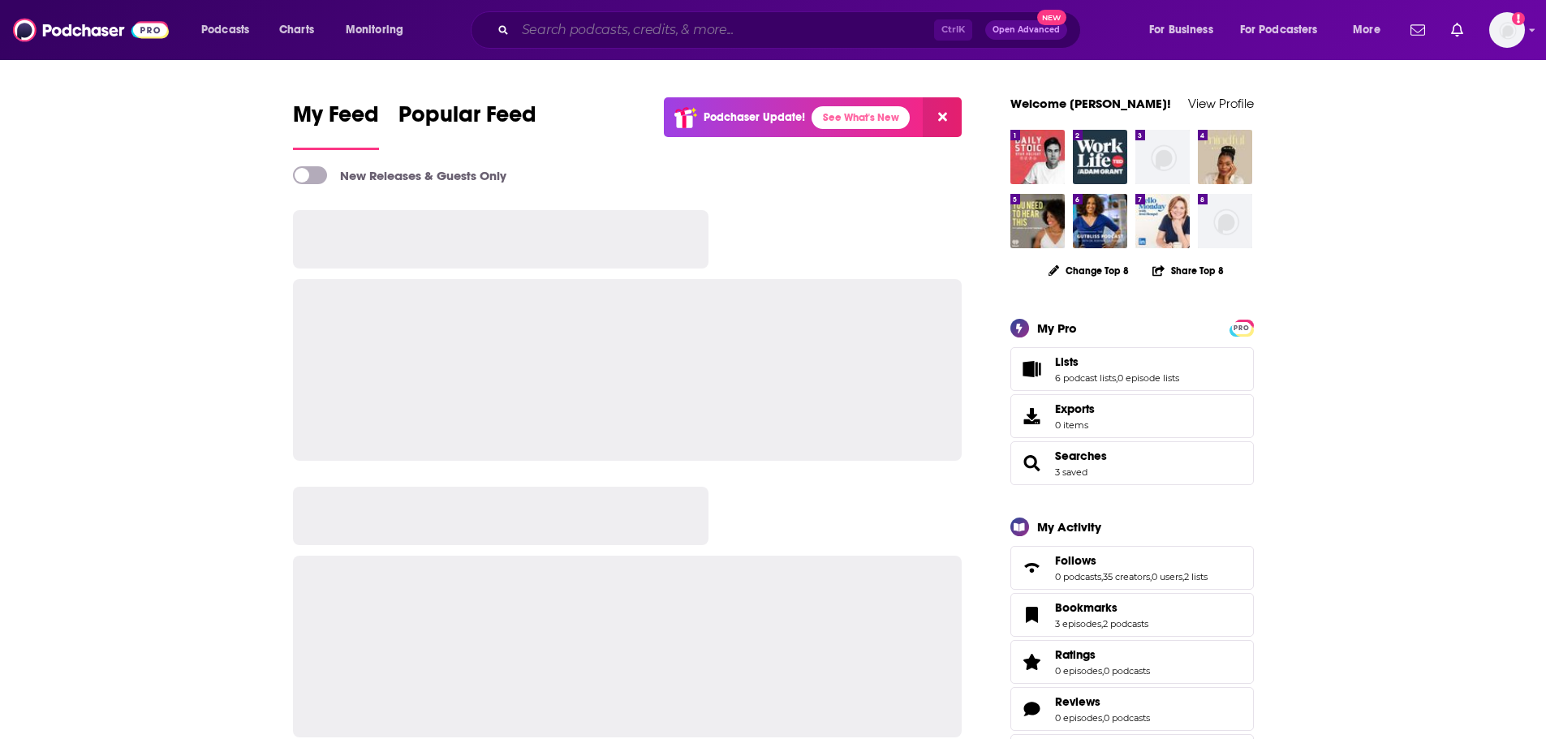
click at [561, 26] on input "Search podcasts, credits, & more..." at bounding box center [724, 30] width 419 height 26
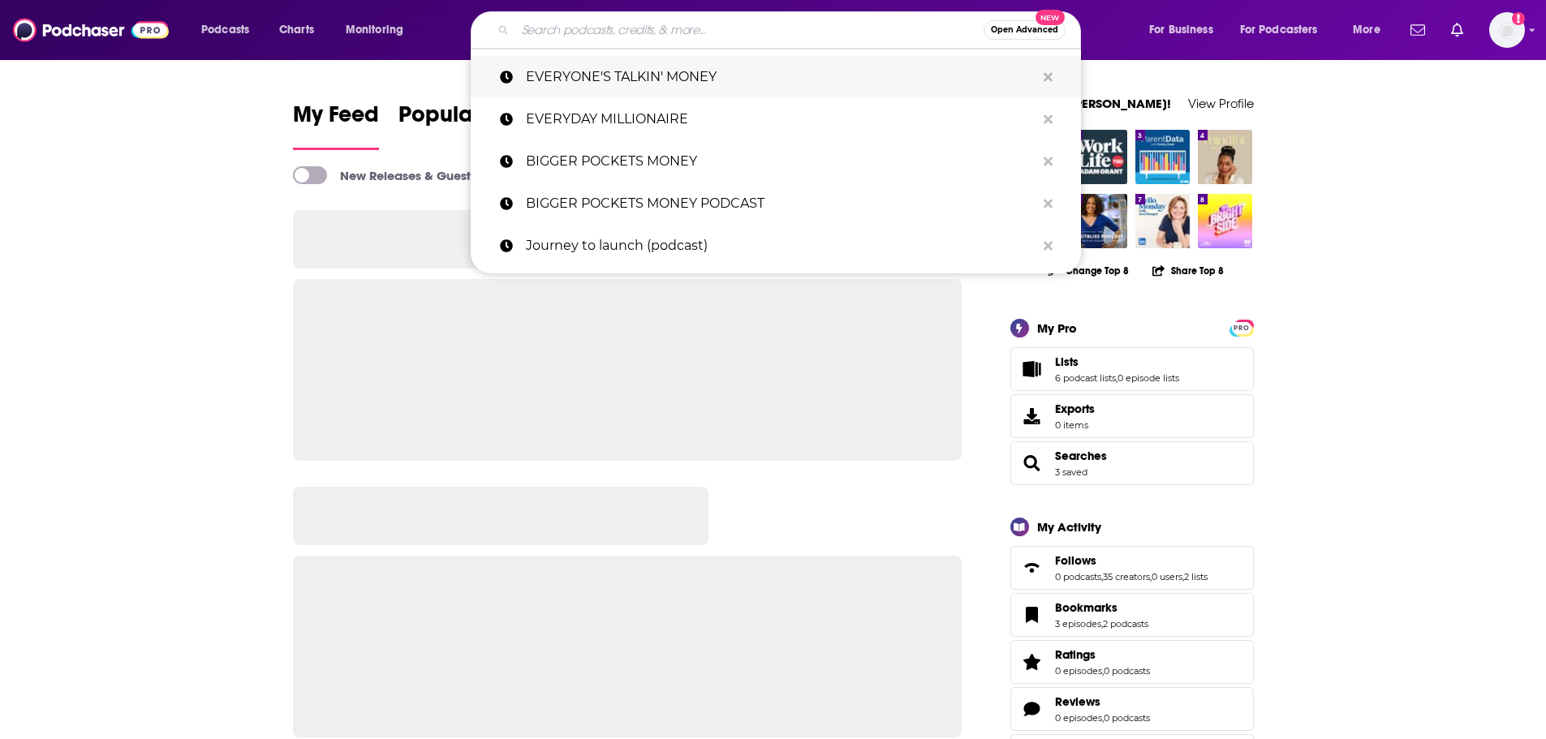
click at [588, 83] on p "EVERYONE'S TALKIN' MONEY" at bounding box center [781, 77] width 510 height 42
type input "EVERYONE'S TALKIN' MONEY"
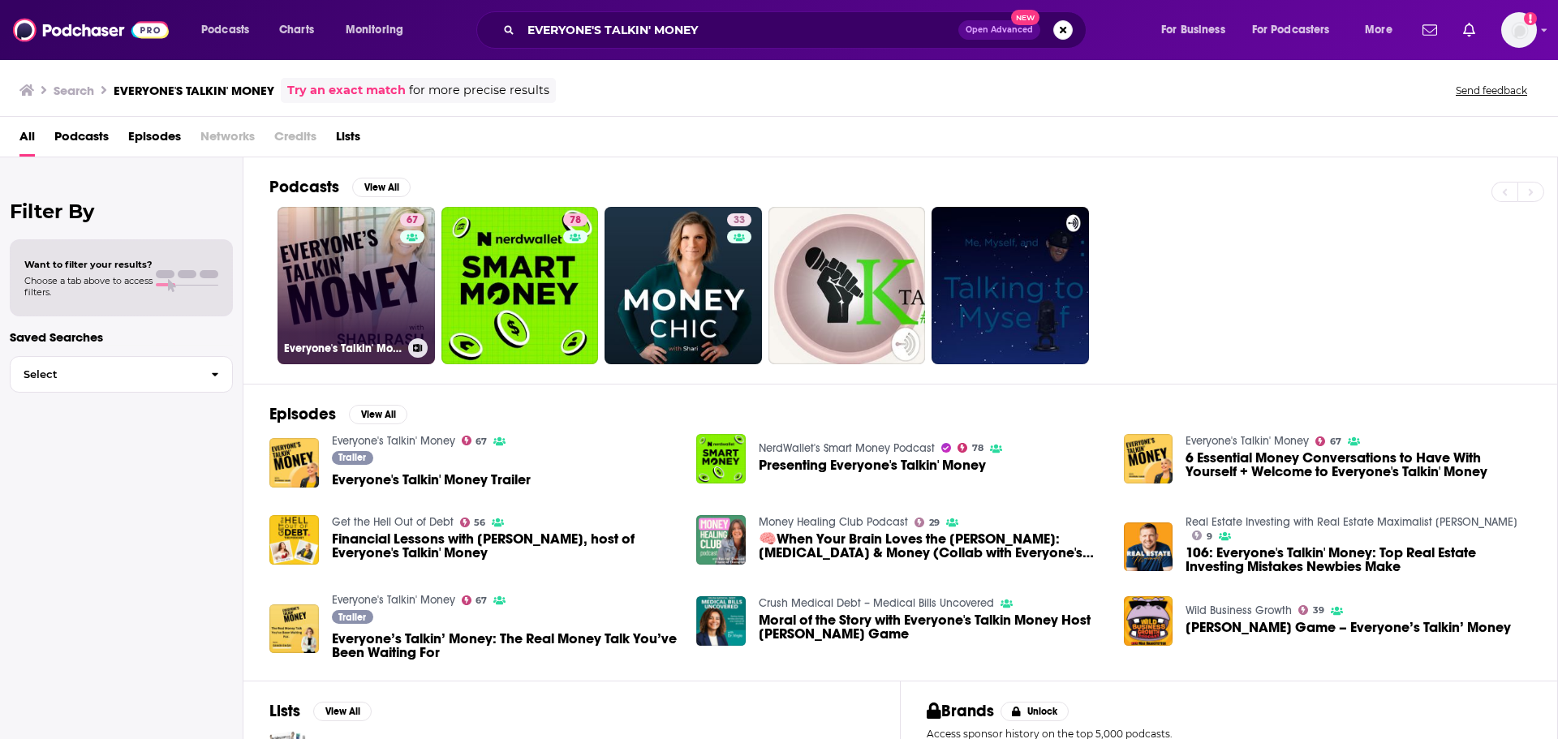
click at [382, 291] on link "67 Everyone's Talkin' Money" at bounding box center [356, 285] width 157 height 157
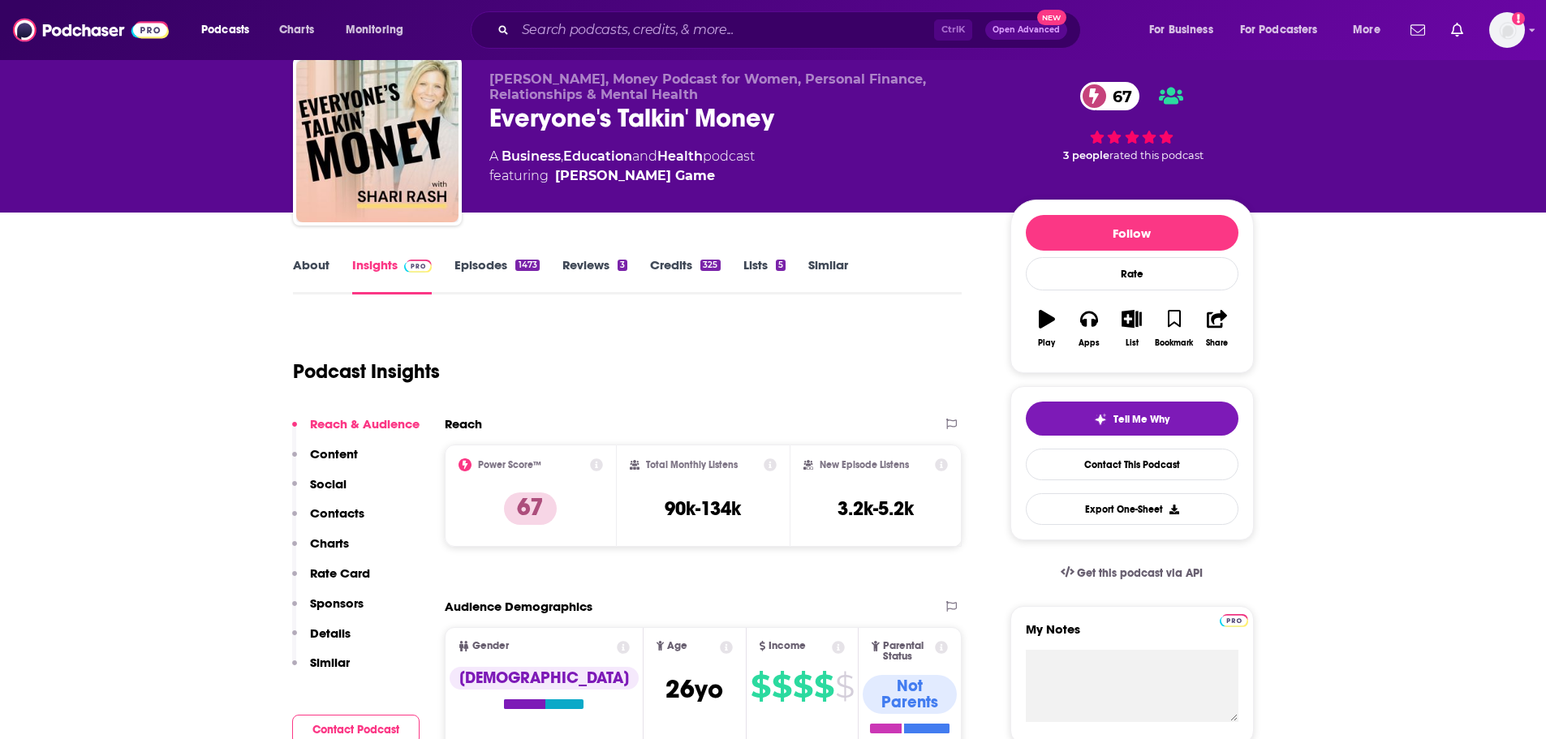
scroll to position [81, 0]
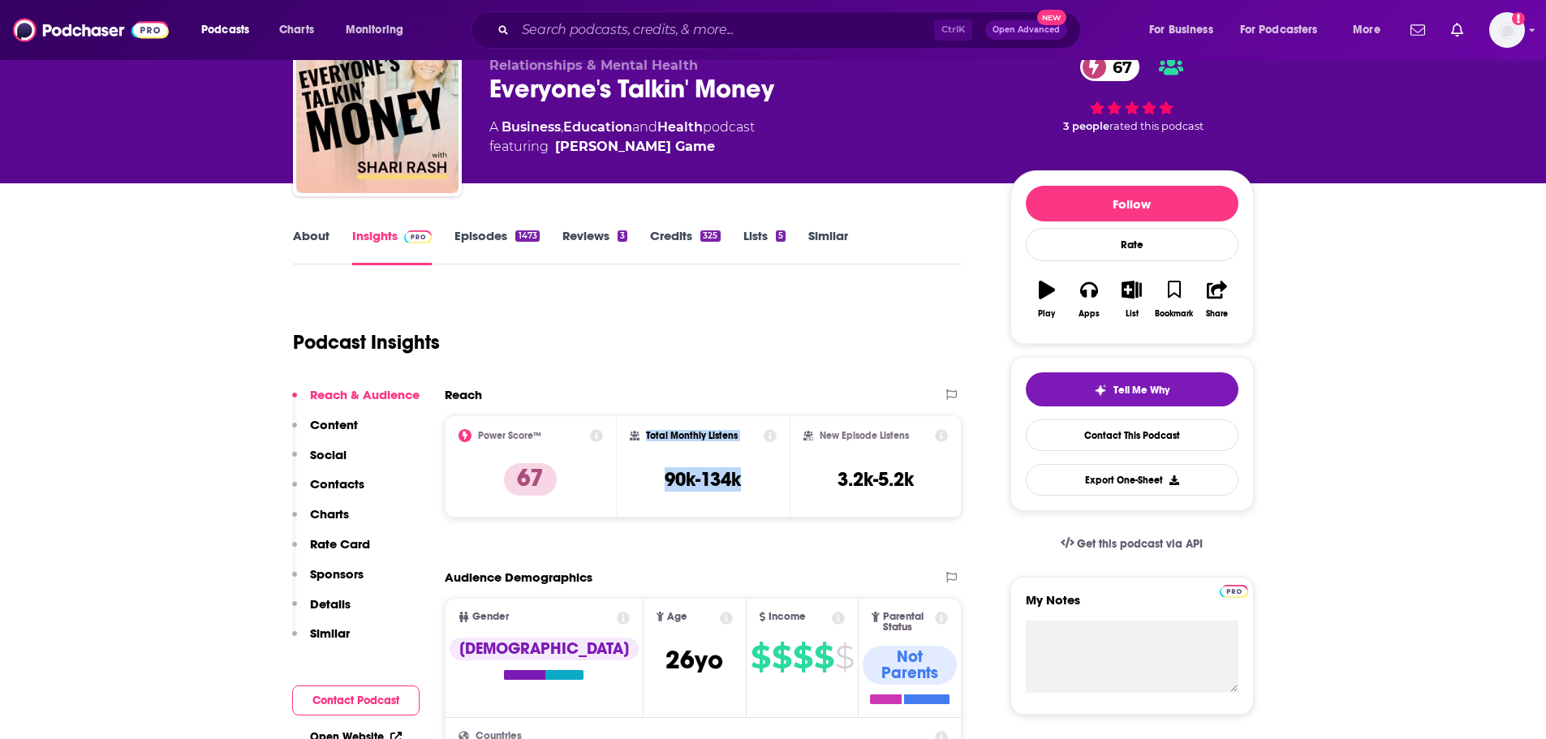
drag, startPoint x: 721, startPoint y: 489, endPoint x: 621, endPoint y: 481, distance: 100.2
click at [621, 481] on div "Total Monthly Listens 90k-134k" at bounding box center [703, 467] width 173 height 102
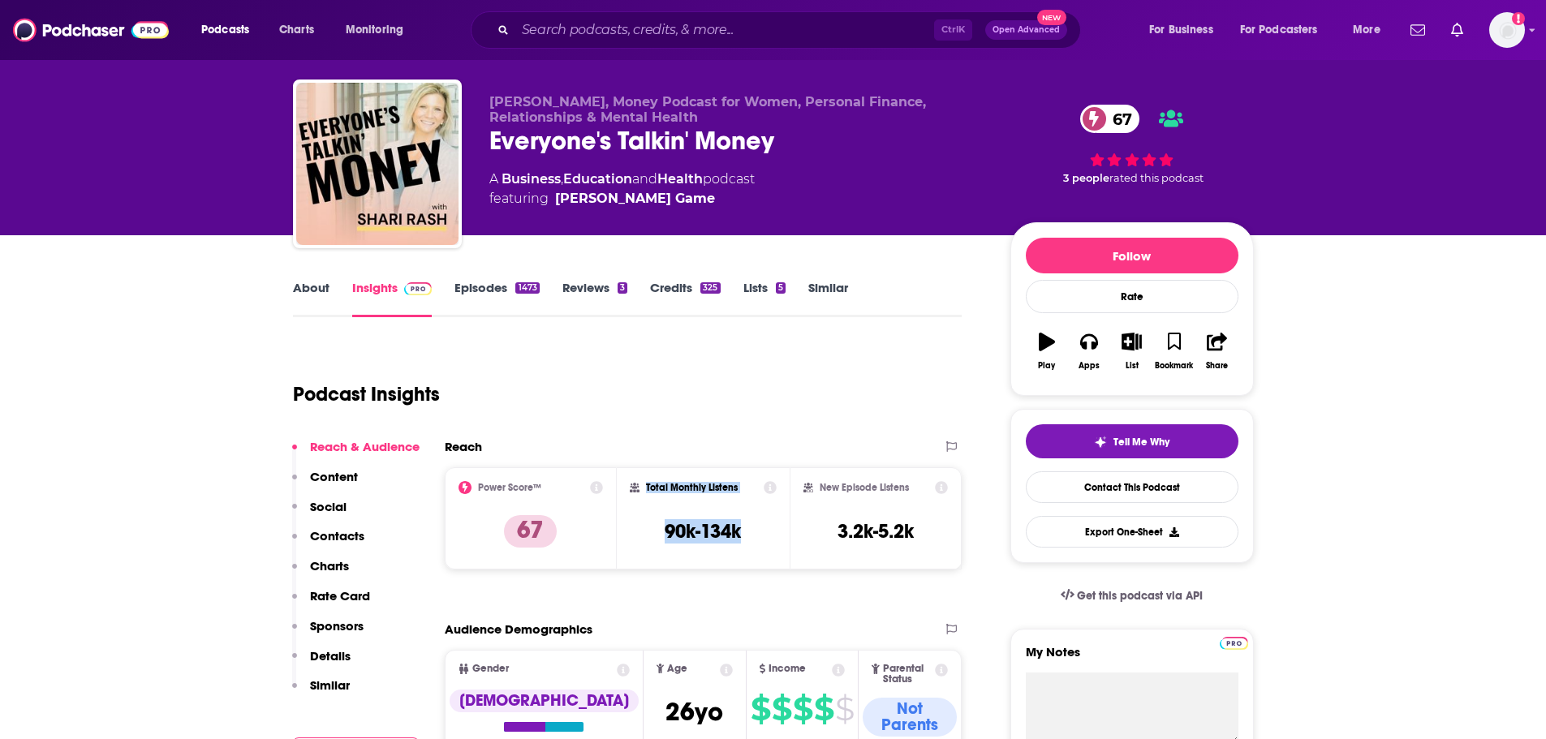
scroll to position [0, 0]
